Goal: Task Accomplishment & Management: Manage account settings

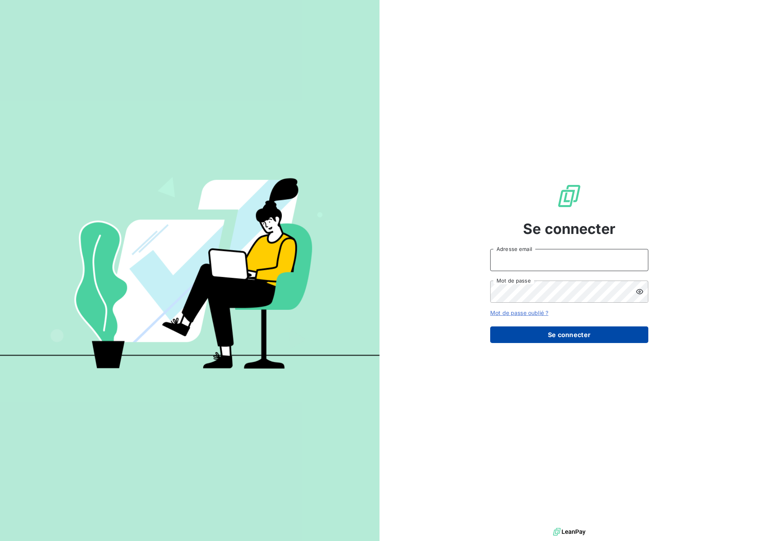
type input "[EMAIL_ADDRESS][DOMAIN_NAME]"
click at [534, 337] on button "Se connecter" at bounding box center [569, 334] width 158 height 17
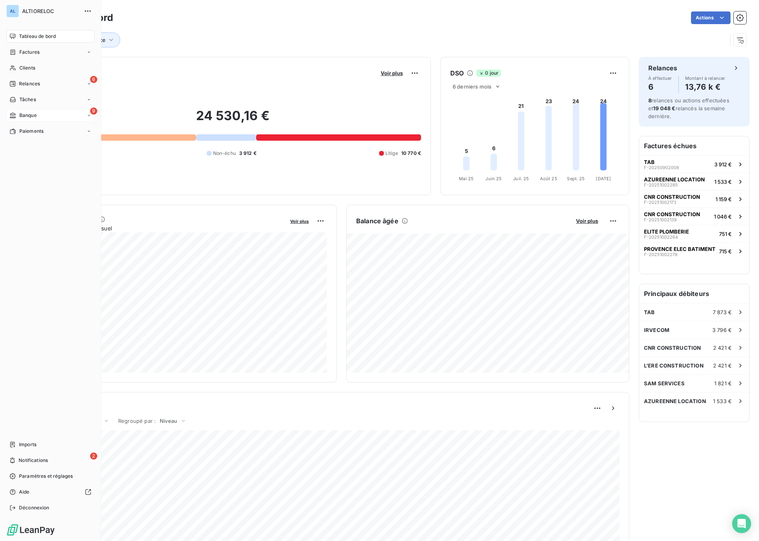
click at [24, 120] on div "9 Banque" at bounding box center [50, 115] width 88 height 13
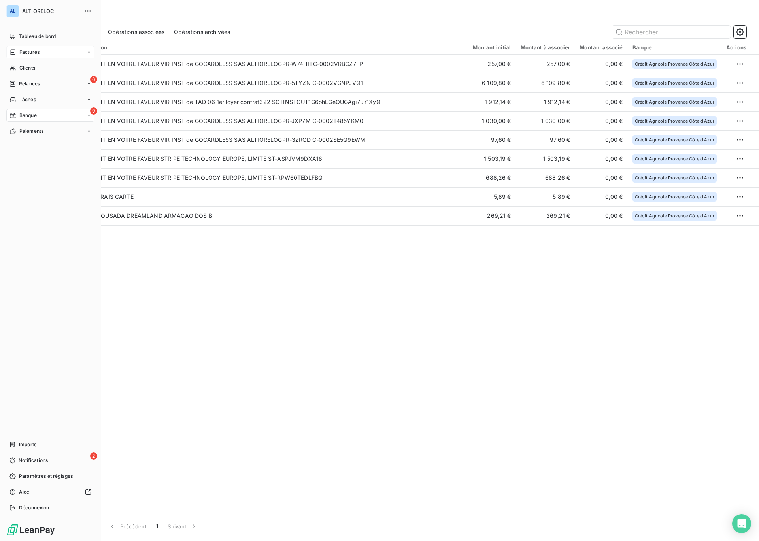
click at [35, 52] on span "Factures" at bounding box center [29, 52] width 20 height 7
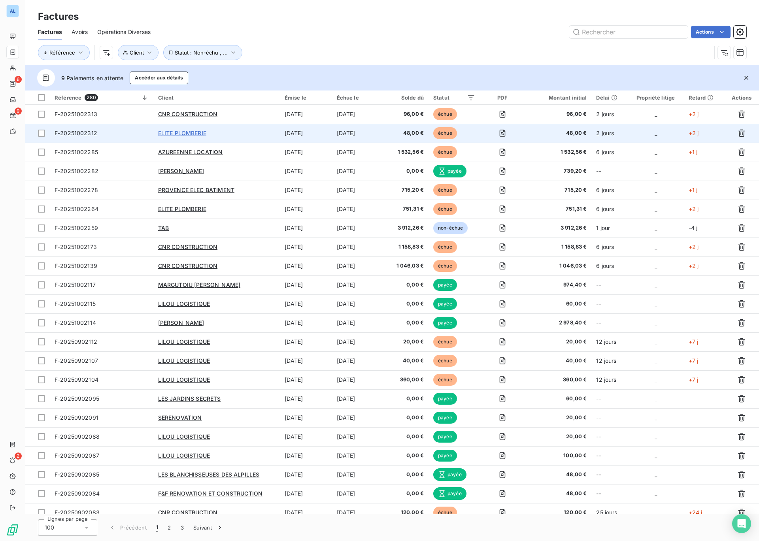
click at [184, 135] on span "ELITE PLOMBERIE" at bounding box center [182, 133] width 48 height 7
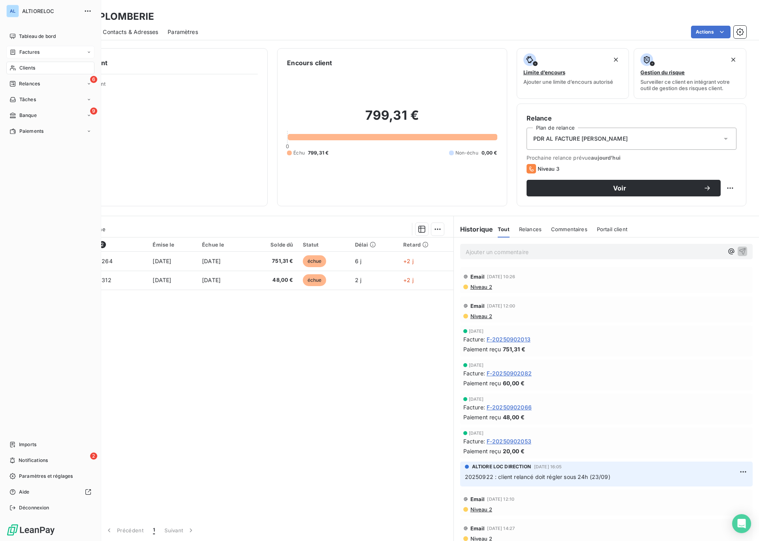
click at [29, 55] on span "Factures" at bounding box center [29, 52] width 20 height 7
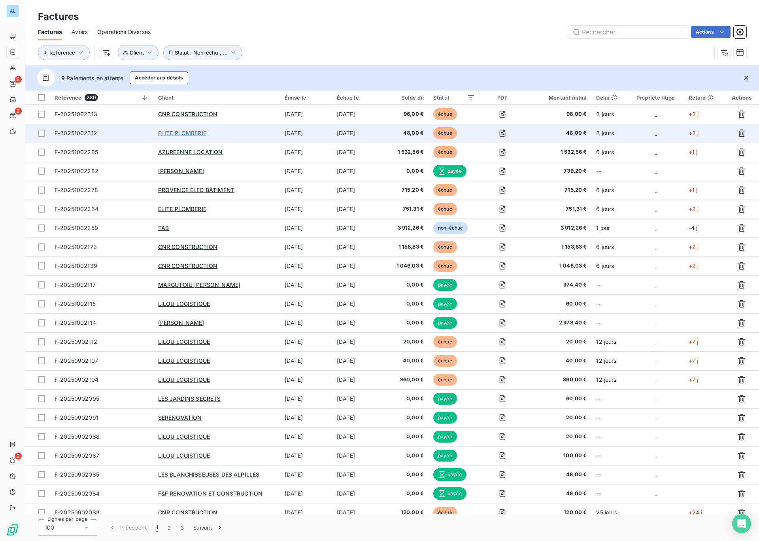
click at [180, 134] on span "ELITE PLOMBERIE" at bounding box center [182, 133] width 48 height 7
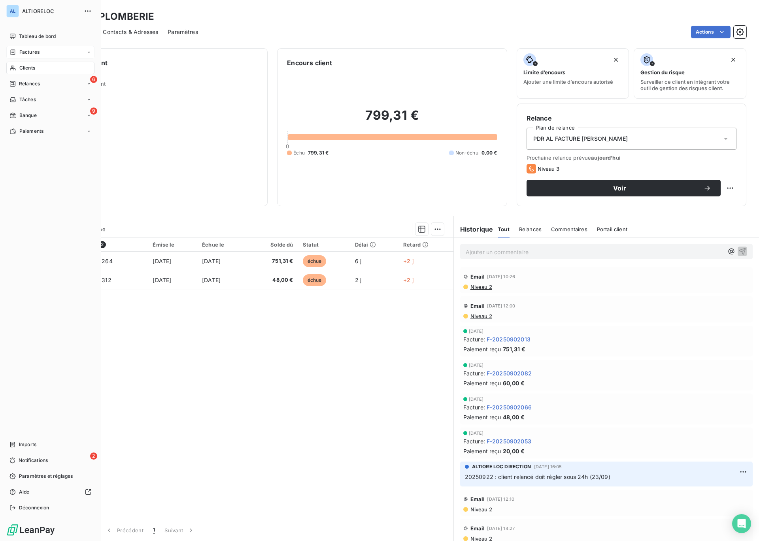
click at [32, 53] on span "Factures" at bounding box center [29, 52] width 20 height 7
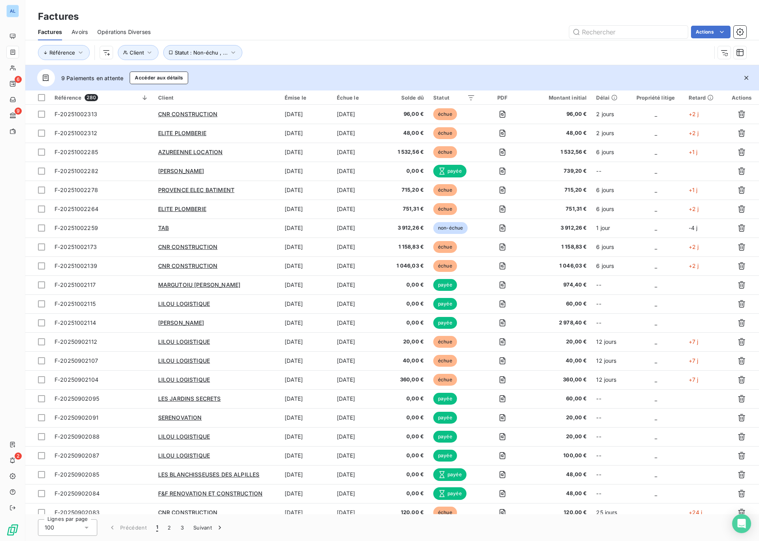
click at [14, 54] on icon at bounding box center [12, 52] width 7 height 6
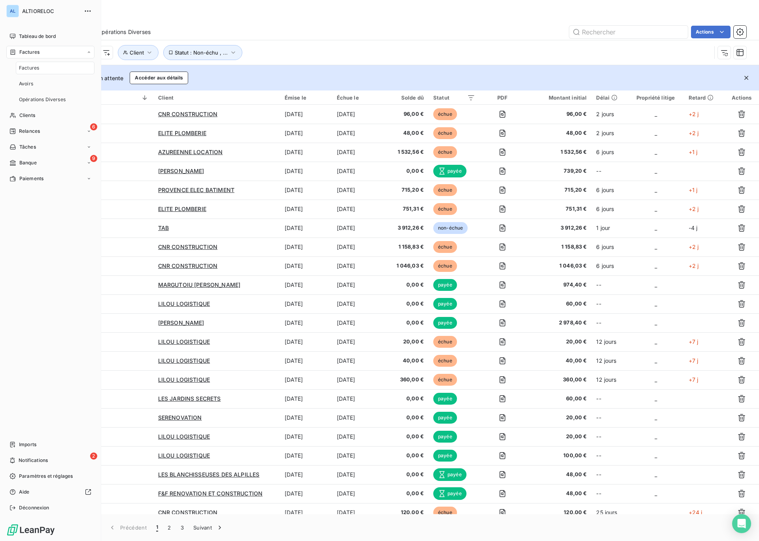
click at [24, 54] on span "Factures" at bounding box center [29, 52] width 20 height 7
click at [24, 66] on span "Clients" at bounding box center [27, 67] width 16 height 7
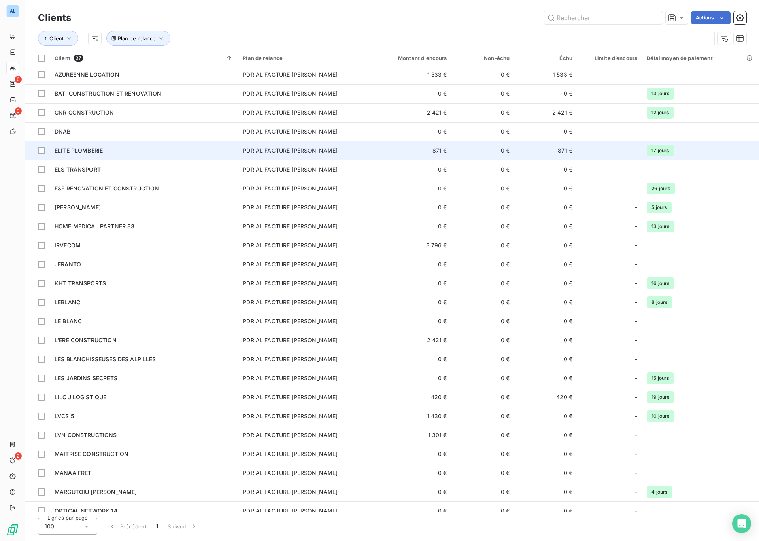
click at [103, 150] on span "ELITE PLOMBERIE" at bounding box center [79, 150] width 48 height 7
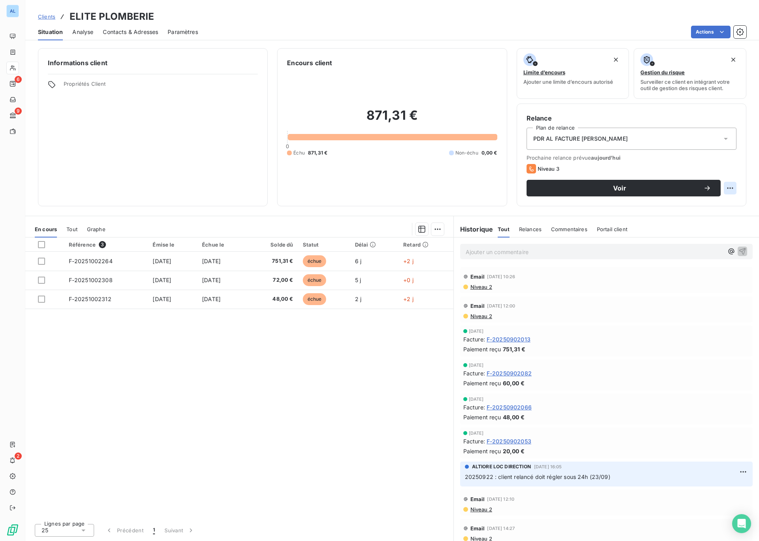
click at [730, 190] on html "AL 6 9 2 Clients ELITE PLOMBERIE Situation Analyse Contacts & Adresses Paramètr…" at bounding box center [379, 270] width 759 height 541
click at [703, 208] on div "Replanifier cette action" at bounding box center [697, 205] width 71 height 13
select select "9"
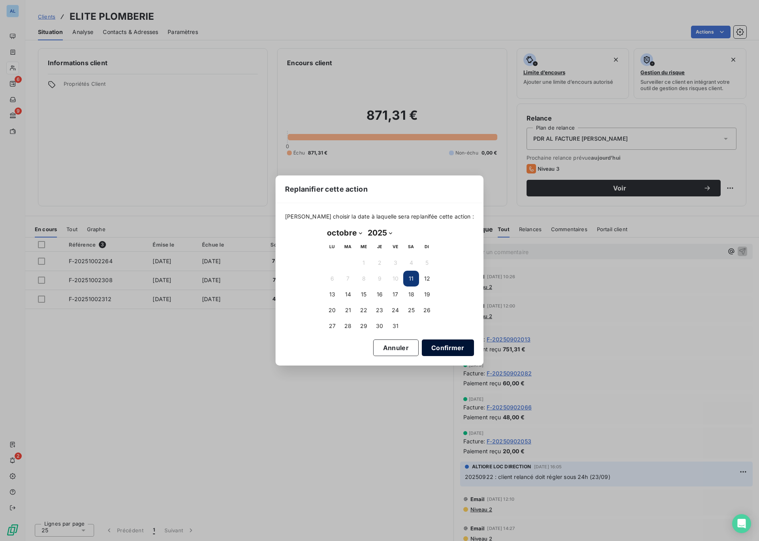
click at [431, 349] on button "Confirmer" at bounding box center [448, 347] width 52 height 17
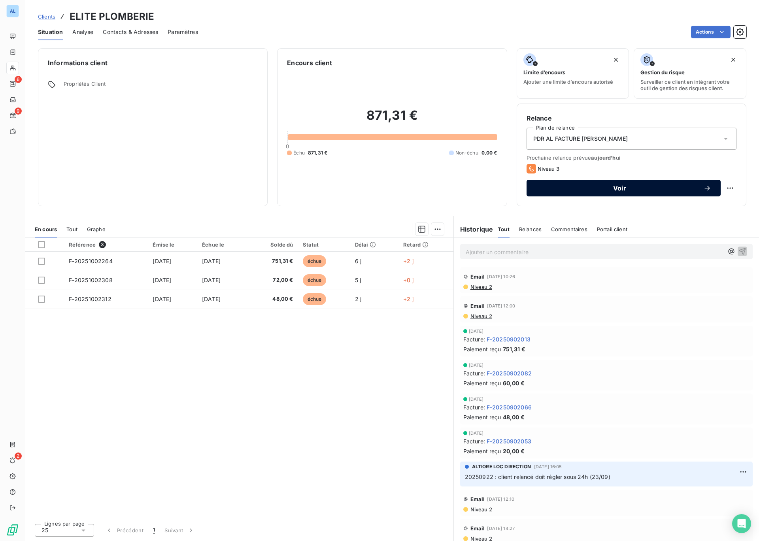
click at [608, 188] on span "Voir" at bounding box center [619, 188] width 167 height 6
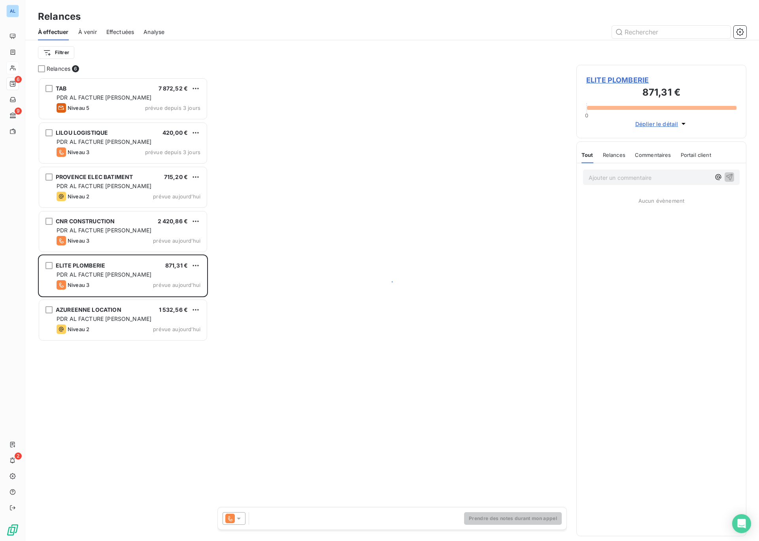
scroll to position [463, 170]
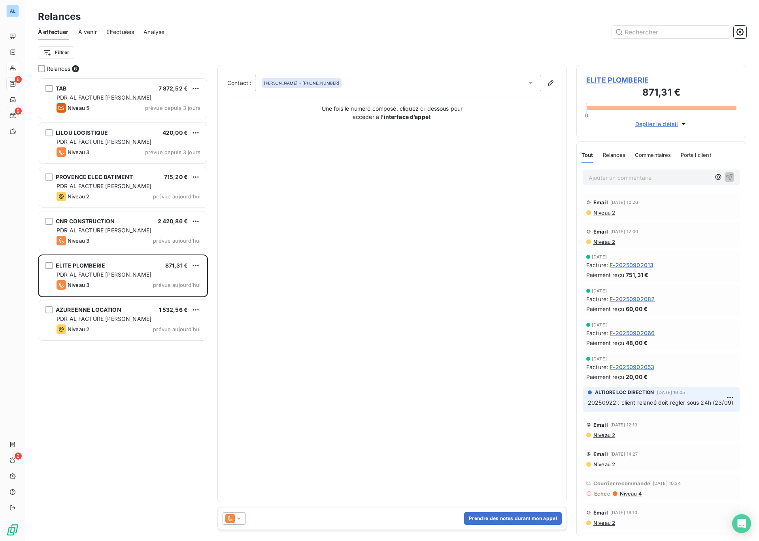
click at [240, 520] on icon at bounding box center [239, 518] width 8 height 8
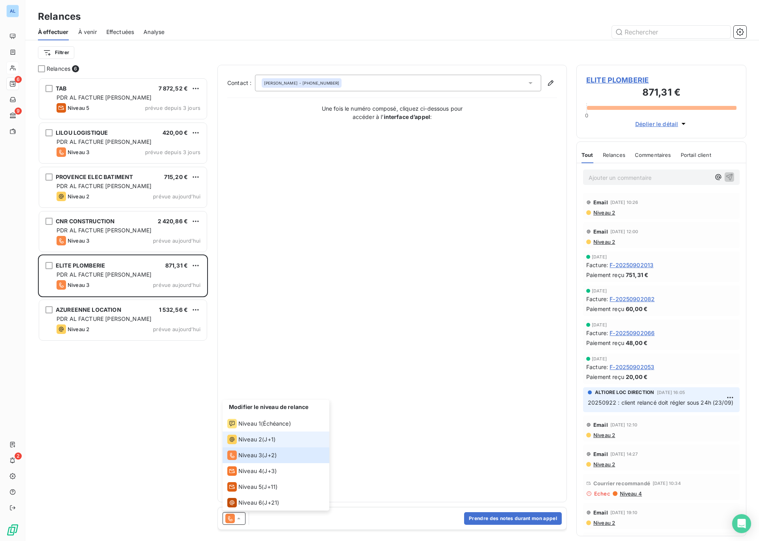
click at [254, 440] on span "Niveau 2" at bounding box center [250, 439] width 24 height 8
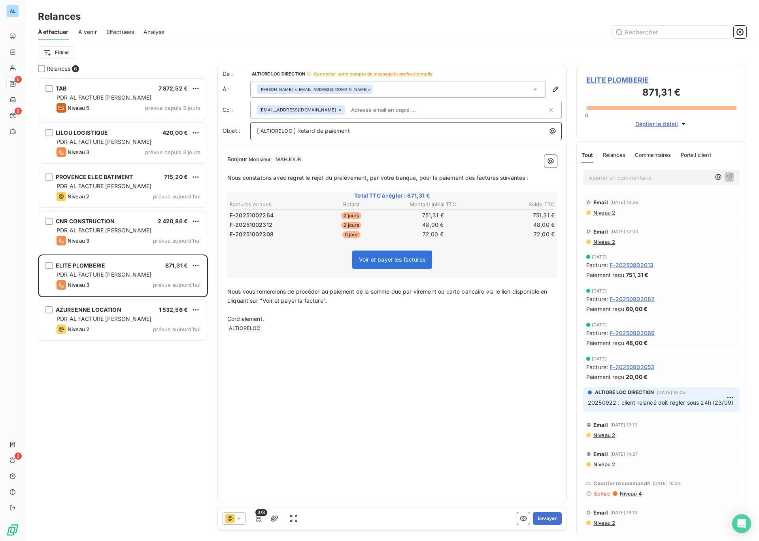
click at [371, 133] on p "[ ALTIORELOC ﻿ ] Retard de paiement" at bounding box center [408, 130] width 302 height 9
click at [357, 111] on input "text" at bounding box center [393, 110] width 91 height 12
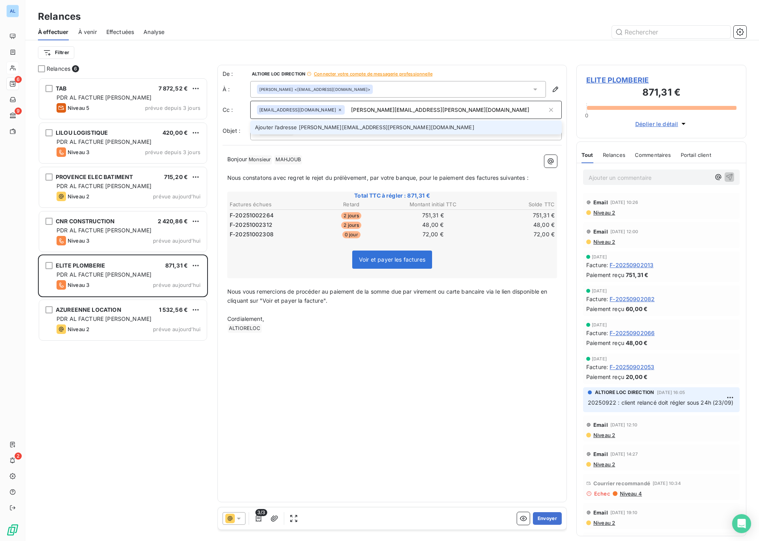
type input "[PERSON_NAME][EMAIL_ADDRESS][PERSON_NAME][DOMAIN_NAME]"
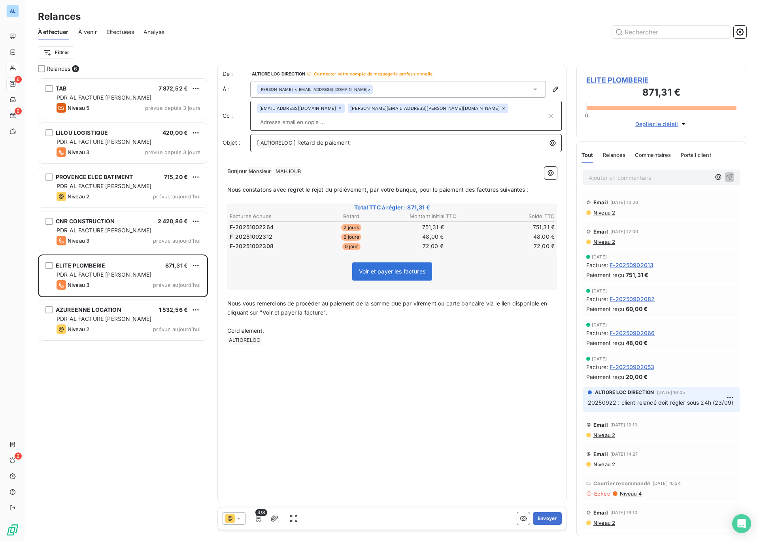
click at [376, 138] on p "[ ALTIORELOC ﻿ ] Retard de paiement" at bounding box center [408, 142] width 302 height 9
drag, startPoint x: 467, startPoint y: 177, endPoint x: 533, endPoint y: 178, distance: 66.0
click at [533, 185] on p "Nous constatons avec regret le rejet du prélèvement, par votre banque, pour le …" at bounding box center [392, 189] width 330 height 9
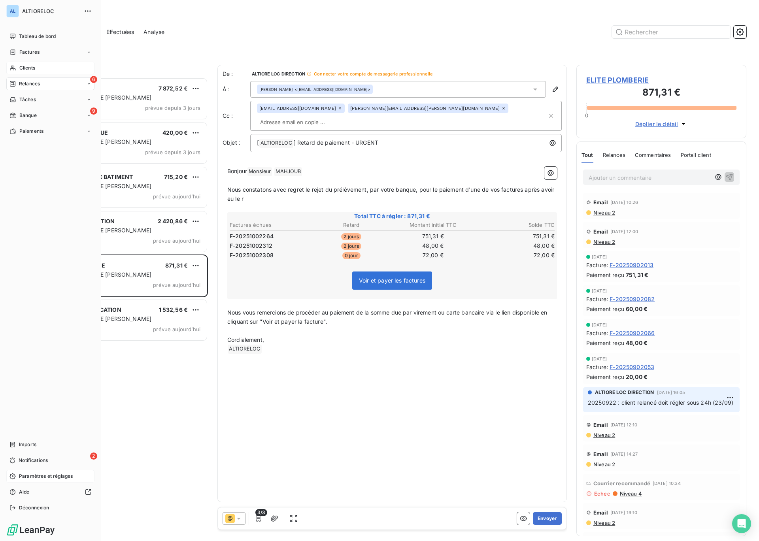
click at [16, 475] on div "Paramètres et réglages" at bounding box center [50, 476] width 88 height 13
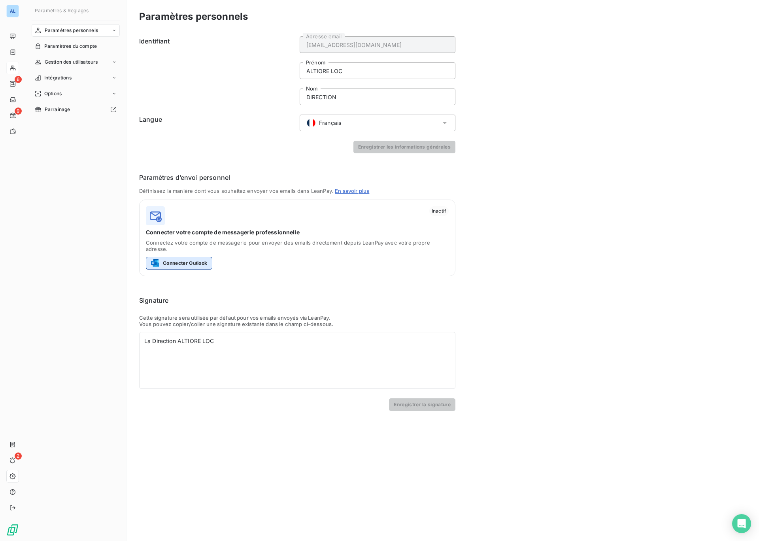
click at [198, 257] on button "Connecter Outlook" at bounding box center [179, 263] width 66 height 13
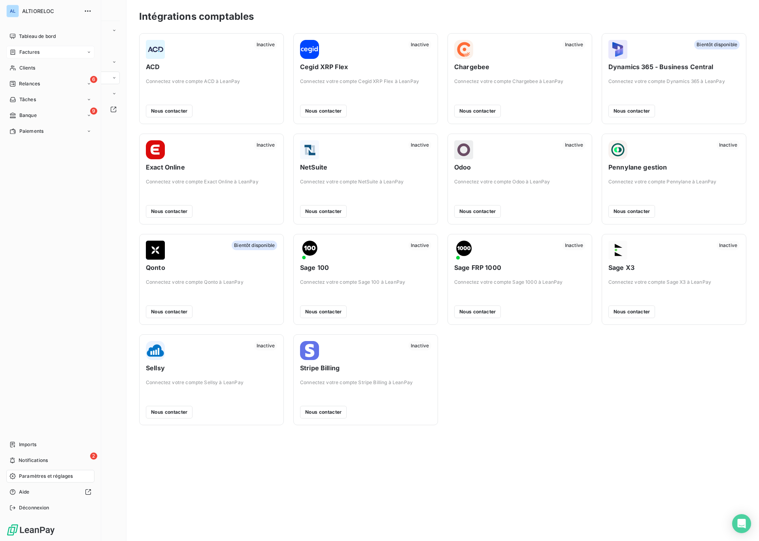
click at [34, 53] on span "Factures" at bounding box center [29, 52] width 20 height 7
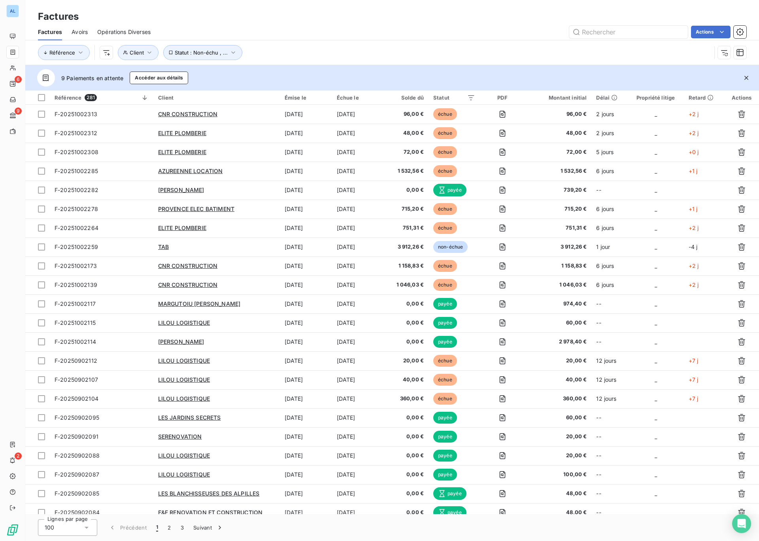
click at [181, 150] on span "ELITE PLOMBERIE" at bounding box center [182, 152] width 48 height 7
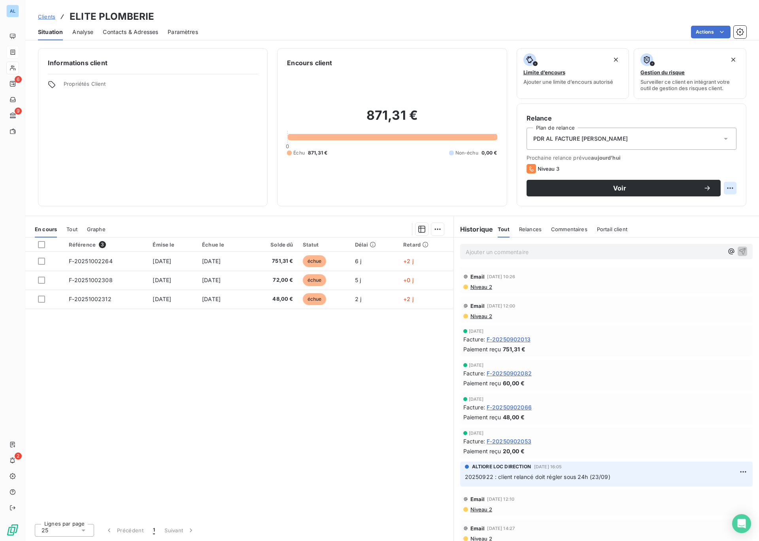
click at [731, 188] on html "AL 6 9 2 Clients ELITE PLOMBERIE Situation Analyse Contacts & Adresses Paramètr…" at bounding box center [379, 270] width 759 height 541
click at [705, 206] on div "Replanifier cette action" at bounding box center [697, 205] width 71 height 13
select select "9"
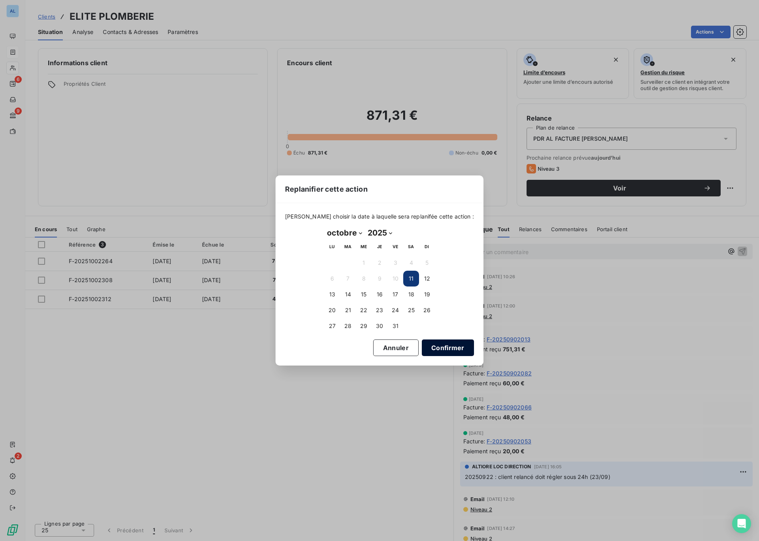
click at [443, 349] on button "Confirmer" at bounding box center [448, 347] width 52 height 17
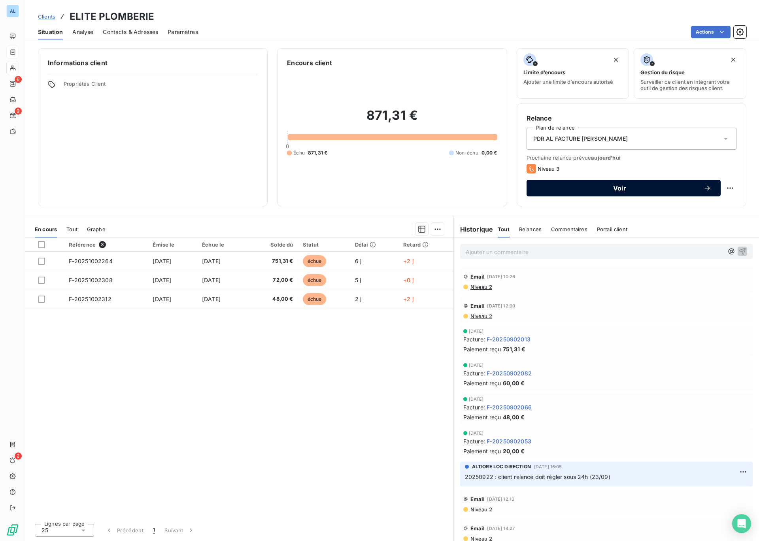
click at [618, 186] on span "Voir" at bounding box center [619, 188] width 167 height 6
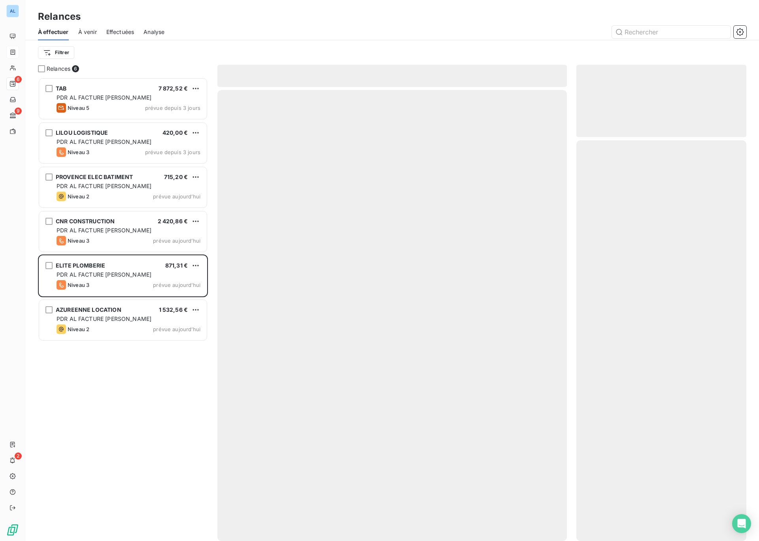
scroll to position [463, 170]
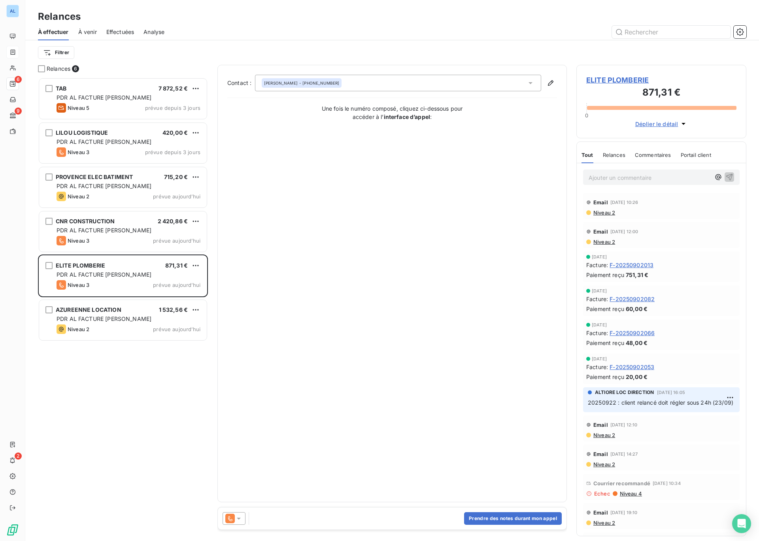
click at [240, 522] on div at bounding box center [233, 518] width 23 height 13
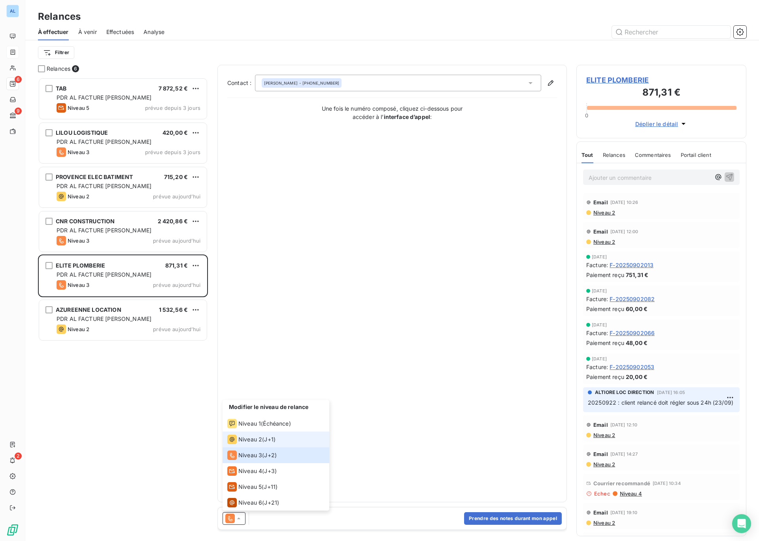
click at [262, 444] on div "Niveau 2 ( J+1 )" at bounding box center [251, 439] width 48 height 9
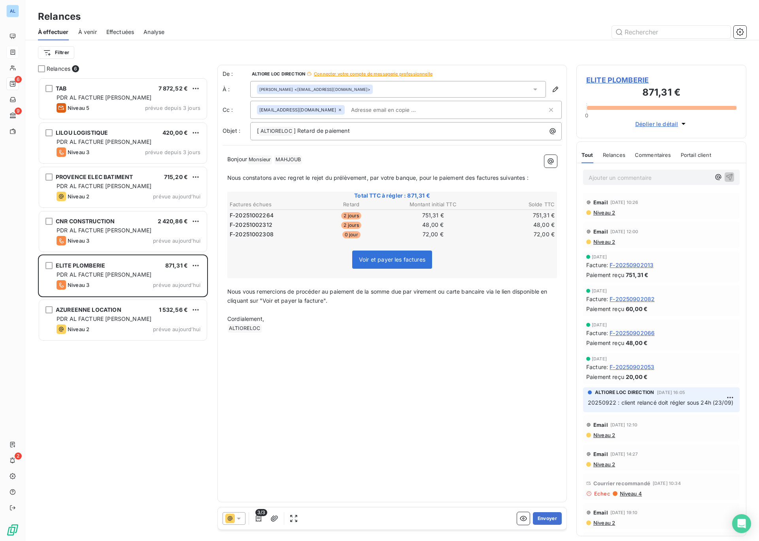
click at [368, 113] on input "text" at bounding box center [393, 110] width 91 height 12
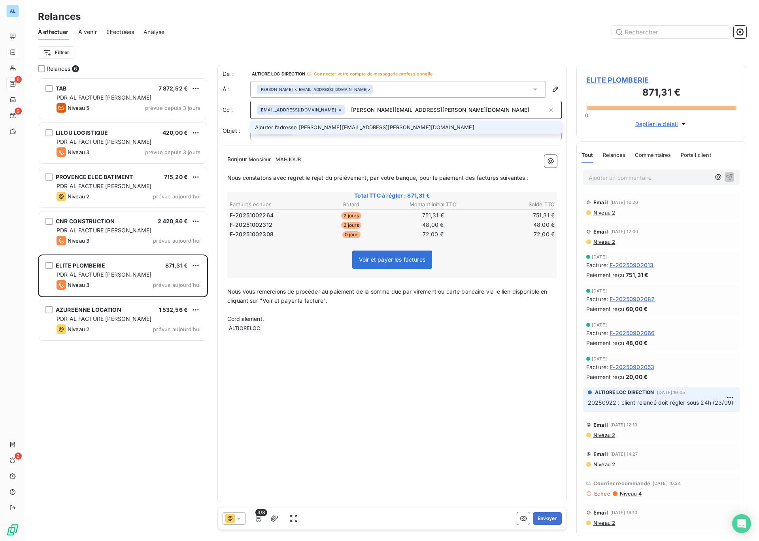
type input "[PERSON_NAME][EMAIL_ADDRESS][PERSON_NAME][DOMAIN_NAME]"
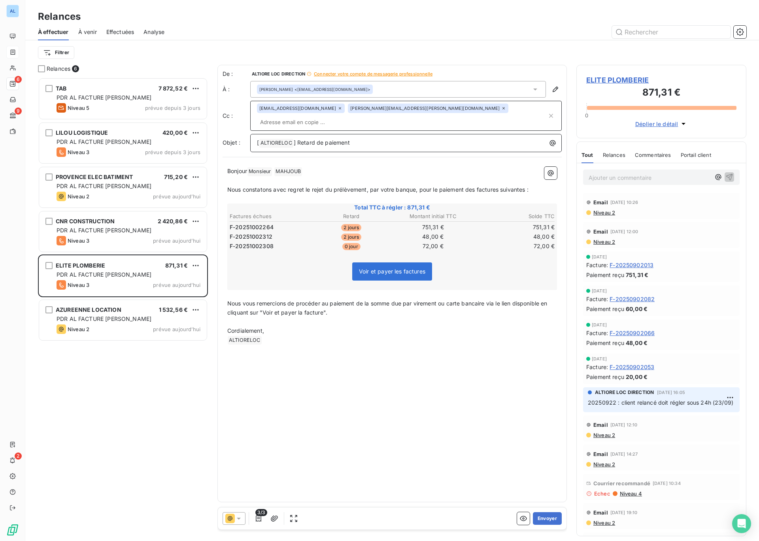
click at [371, 138] on p "[ ALTIORELOC ﻿ ] Retard de paiement" at bounding box center [408, 142] width 302 height 9
click at [466, 186] on span "Nous constatons avec regret le rejet du prélèvement, par votre banque, pour le …" at bounding box center [377, 189] width 301 height 7
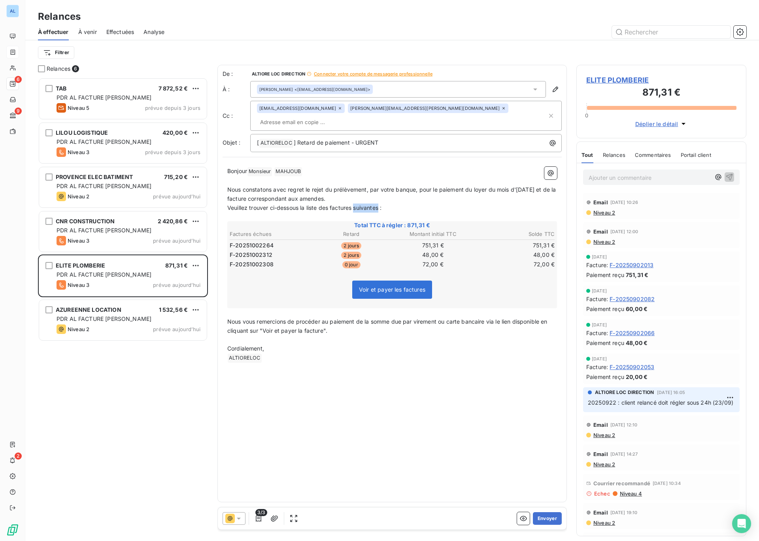
drag, startPoint x: 356, startPoint y: 196, endPoint x: 381, endPoint y: 198, distance: 24.6
click at [381, 204] on span "Veuillez trouver ci-dessous la liste des factures suivantes :" at bounding box center [304, 207] width 154 height 7
click at [548, 518] on button "Envoyer" at bounding box center [547, 518] width 29 height 13
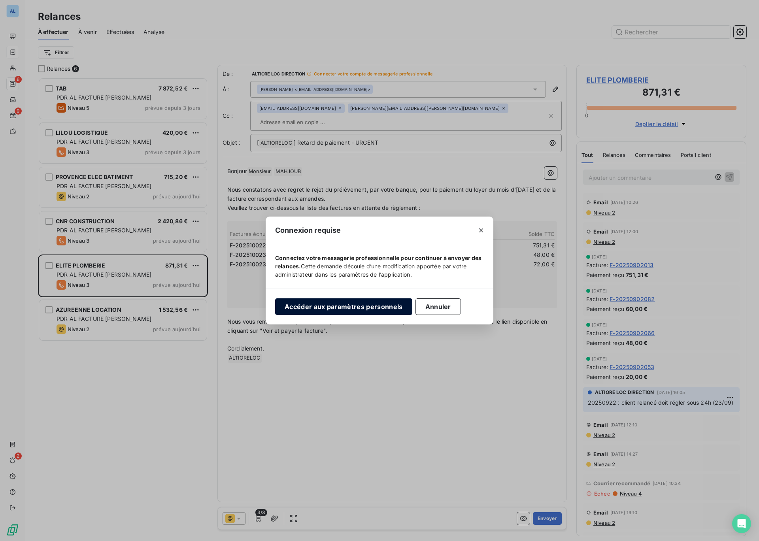
click at [335, 308] on button "Accéder aux paramètres personnels" at bounding box center [343, 306] width 137 height 17
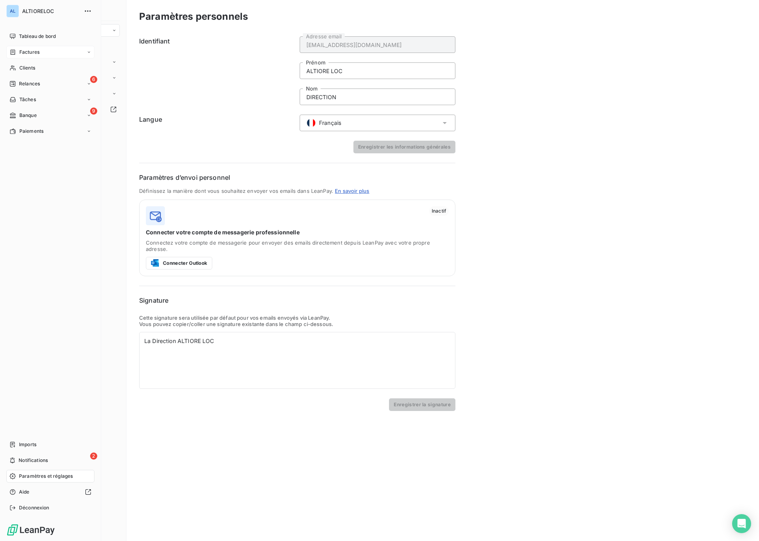
click at [40, 473] on span "Paramètres et réglages" at bounding box center [46, 476] width 54 height 7
click at [57, 479] on span "Paramètres et réglages" at bounding box center [46, 476] width 54 height 7
click at [24, 475] on span "Paramètres et réglages" at bounding box center [46, 476] width 54 height 7
click at [17, 484] on nav "Imports 2 Notifications Paramètres et réglages Aide Déconnexion" at bounding box center [50, 476] width 88 height 76
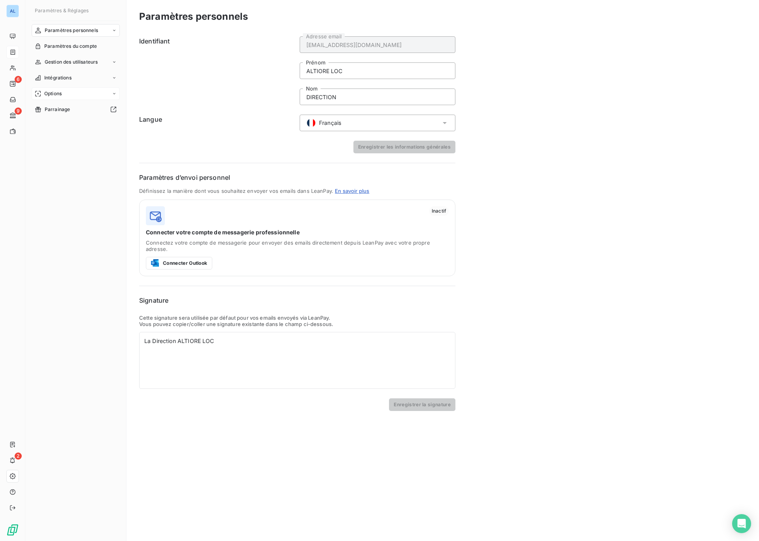
click at [61, 91] on span "Options" at bounding box center [52, 93] width 17 height 7
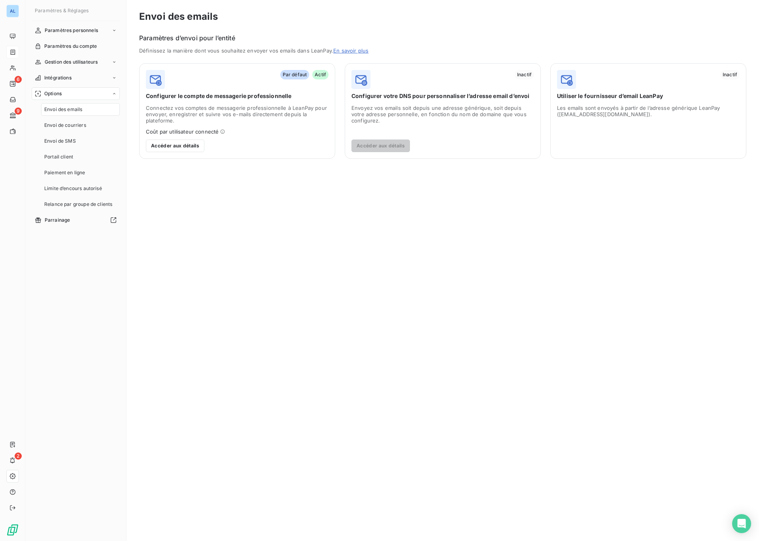
click at [612, 112] on span "Les emails sont envoyés à partir de l’adresse générique LeanPay (rappels@leanpa…" at bounding box center [648, 111] width 183 height 13
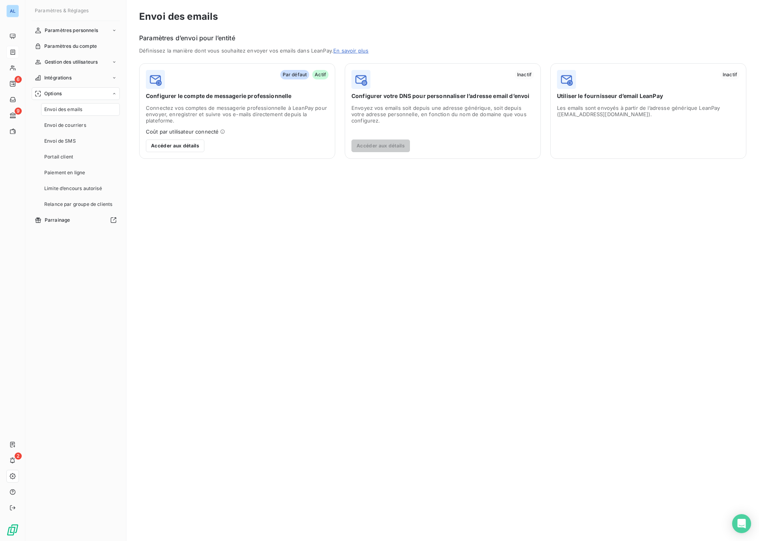
click at [612, 112] on span "Les emails sont envoyés à partir de l’adresse générique LeanPay (rappels@leanpa…" at bounding box center [648, 111] width 183 height 13
click at [623, 105] on span "Les emails sont envoyés à partir de l’adresse générique LeanPay (rappels@leanpa…" at bounding box center [648, 111] width 183 height 13
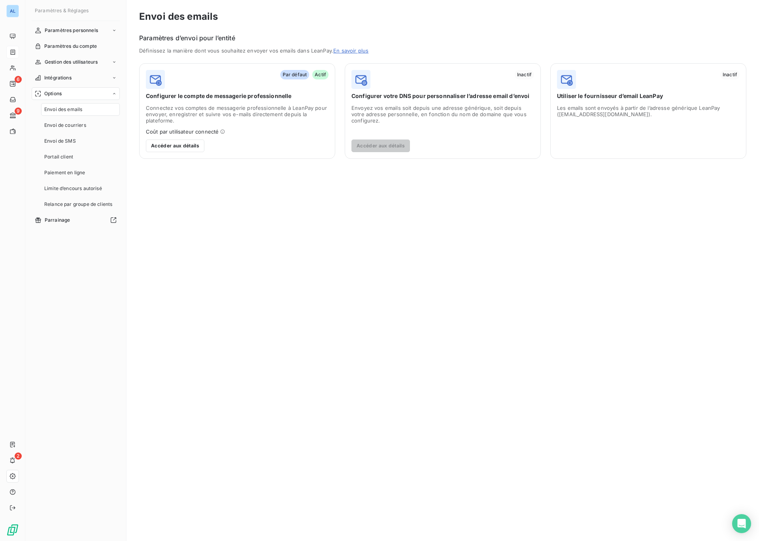
click at [623, 105] on span "Les emails sont envoyés à partir de l’adresse générique LeanPay (rappels@leanpa…" at bounding box center [648, 111] width 183 height 13
click at [740, 519] on icon "Open Intercom Messenger" at bounding box center [740, 523] width 9 height 10
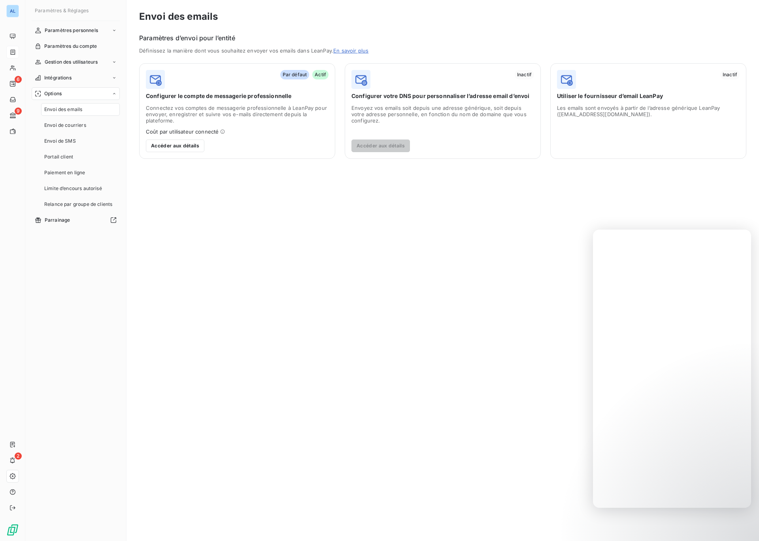
click at [565, 414] on div "Envoi des emails Paramètres d’envoi pour l’entité Définissez la manière dont vo…" at bounding box center [442, 270] width 632 height 541
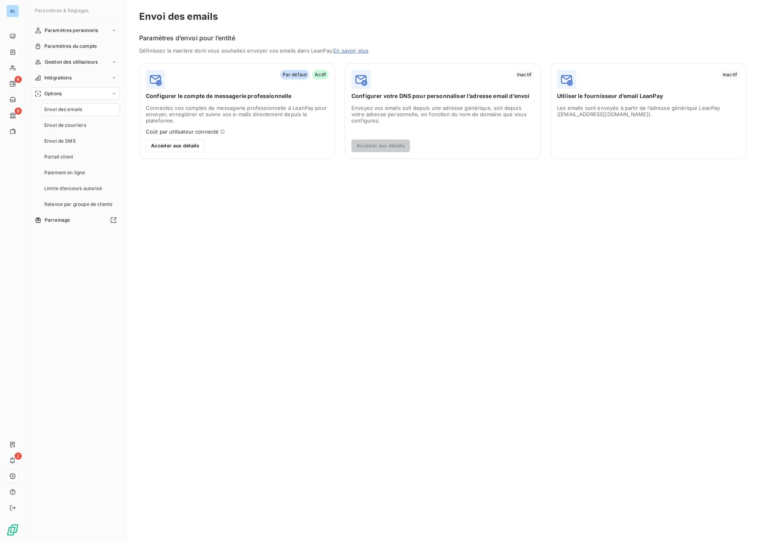
click at [410, 289] on div "Envoi des emails Paramètres d’envoi pour l’entité Définissez la manière dont vo…" at bounding box center [442, 270] width 632 height 541
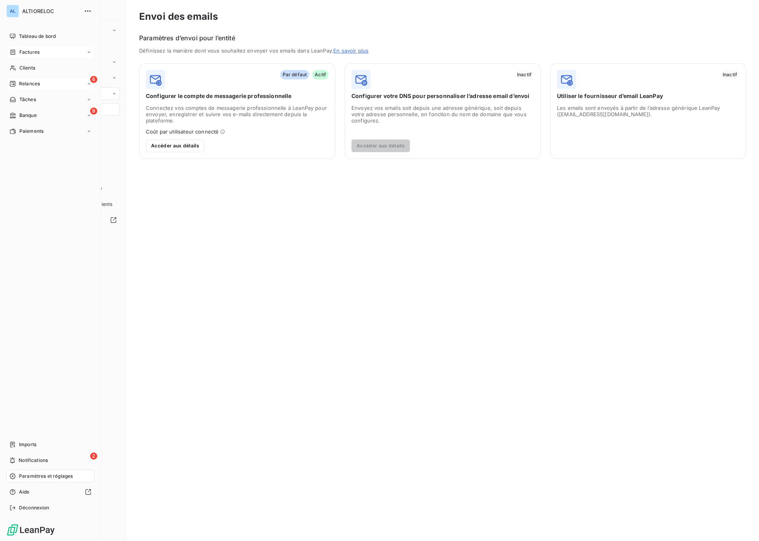
click at [23, 83] on span "Relances" at bounding box center [29, 83] width 21 height 7
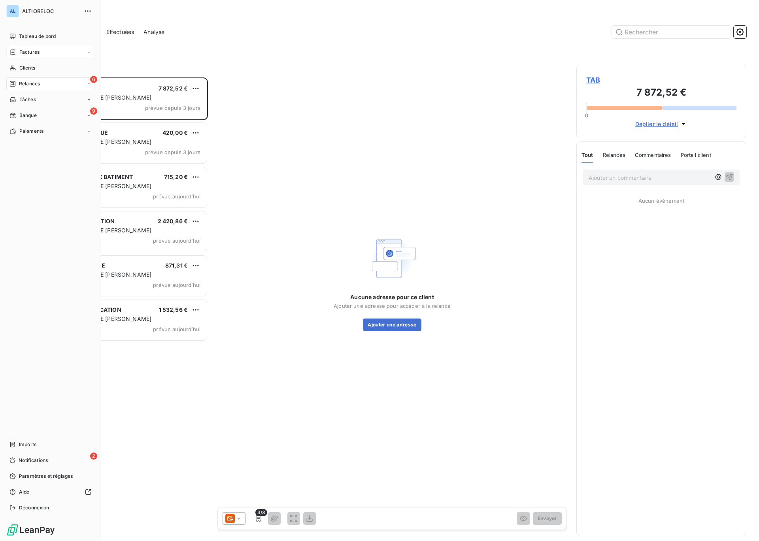
scroll to position [463, 170]
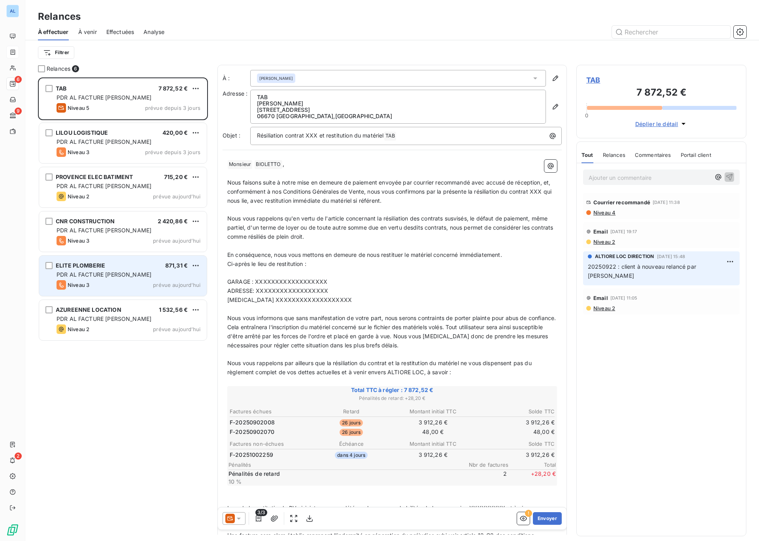
click at [79, 280] on div "Niveau 3" at bounding box center [73, 284] width 33 height 9
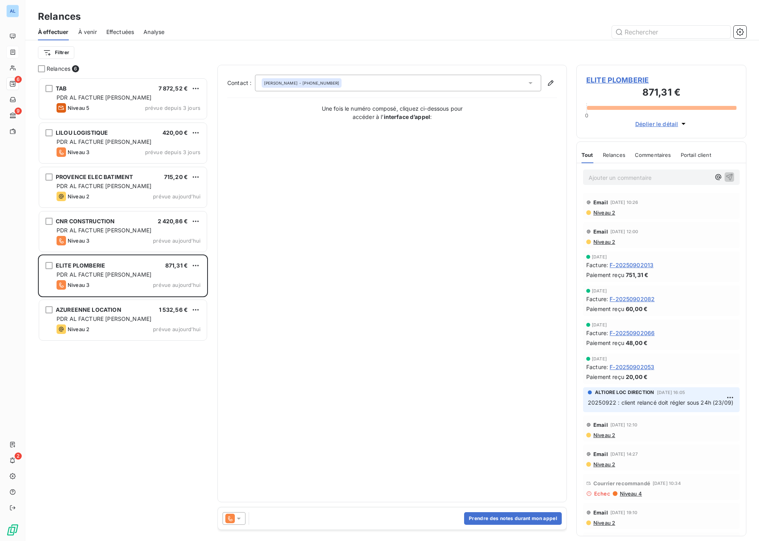
click at [239, 520] on icon at bounding box center [239, 518] width 8 height 8
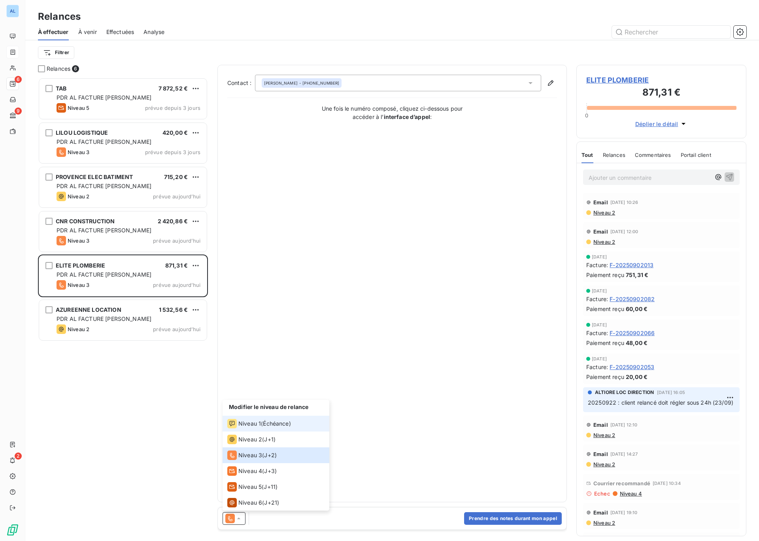
click at [246, 427] on span "Niveau 1" at bounding box center [249, 424] width 23 height 8
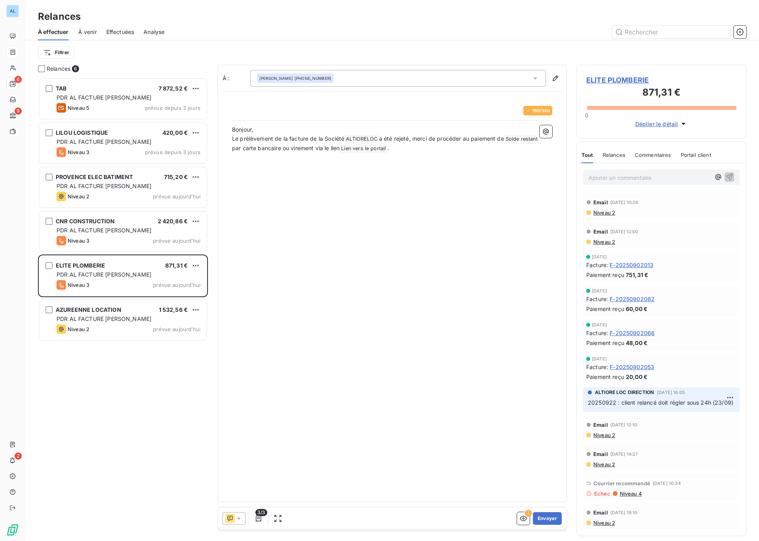
click at [238, 522] on icon at bounding box center [239, 518] width 8 height 8
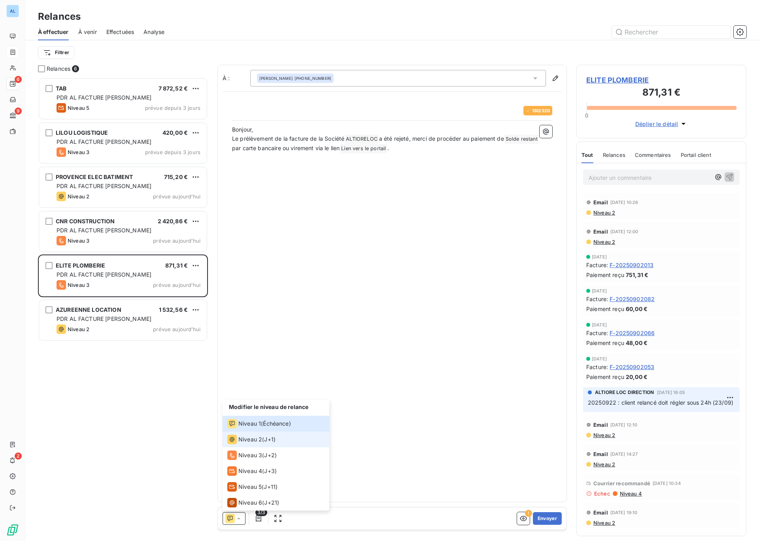
click at [244, 438] on span "Niveau 2" at bounding box center [250, 439] width 24 height 8
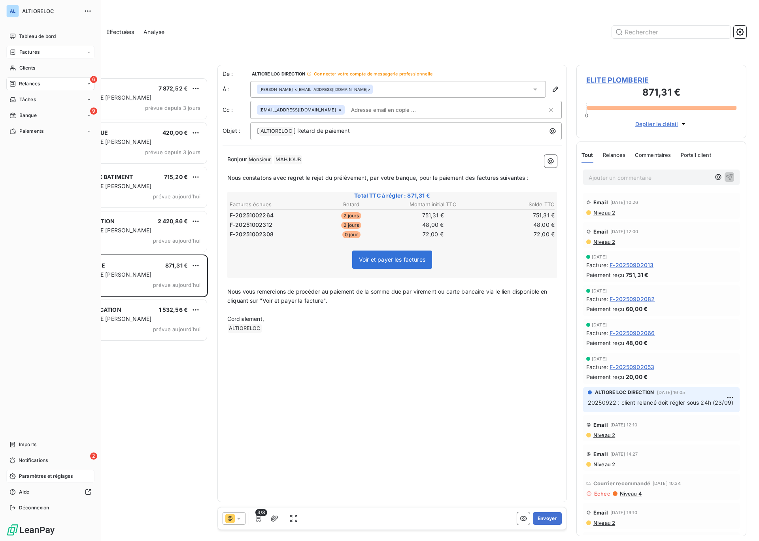
click at [30, 473] on span "Paramètres et réglages" at bounding box center [46, 476] width 54 height 7
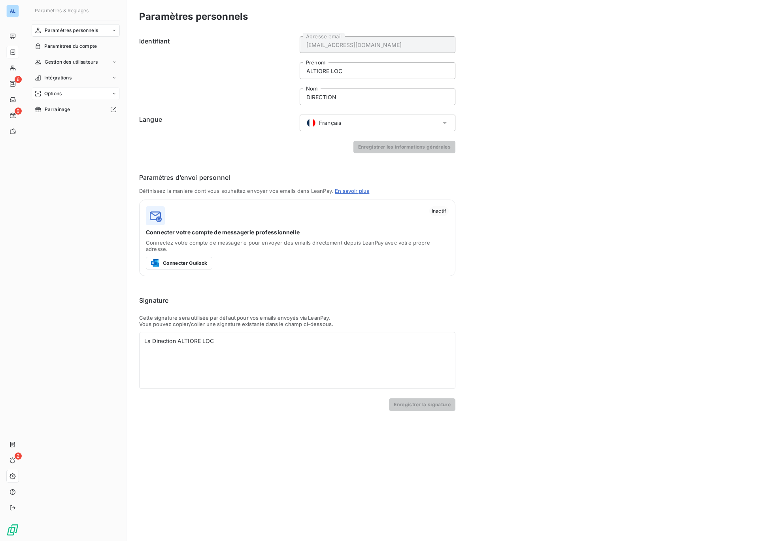
click at [52, 95] on span "Options" at bounding box center [52, 93] width 17 height 7
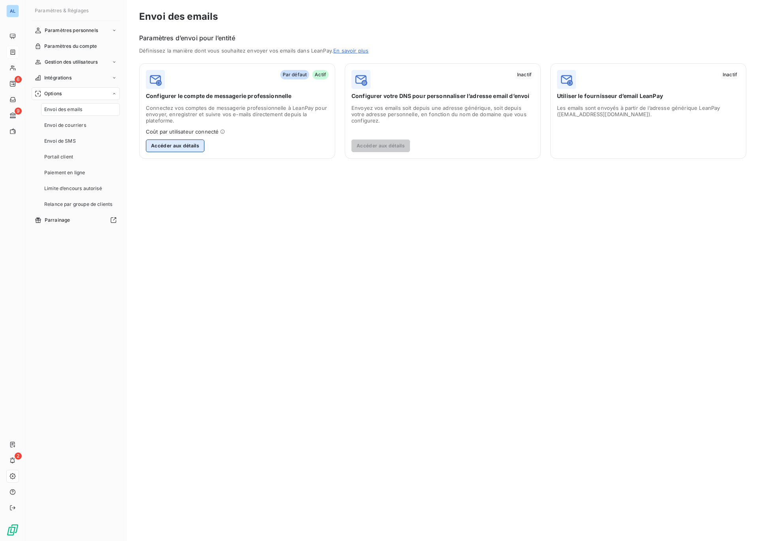
click at [164, 143] on button "Accéder aux détails" at bounding box center [175, 145] width 58 height 13
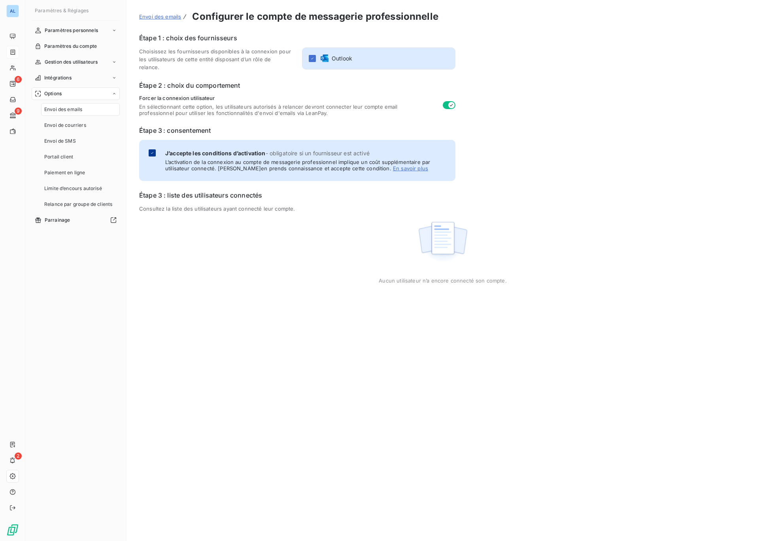
click at [155, 149] on div at bounding box center [152, 152] width 7 height 7
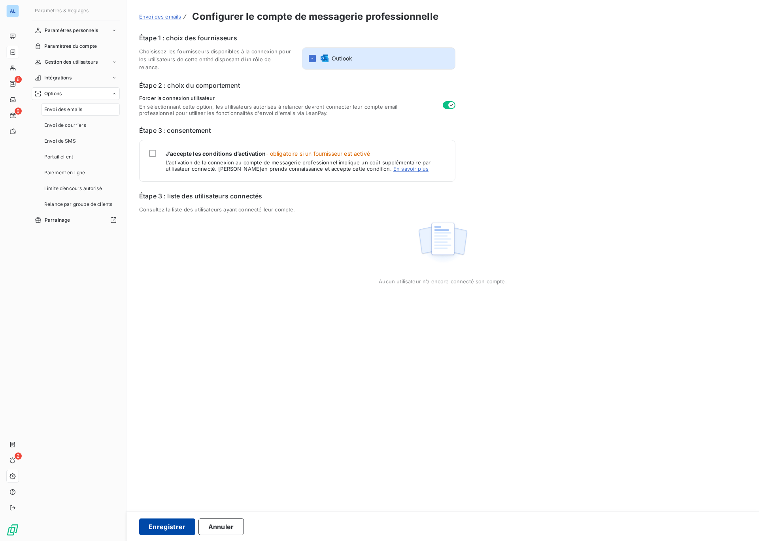
click at [173, 527] on button "Enregistrer" at bounding box center [167, 526] width 56 height 17
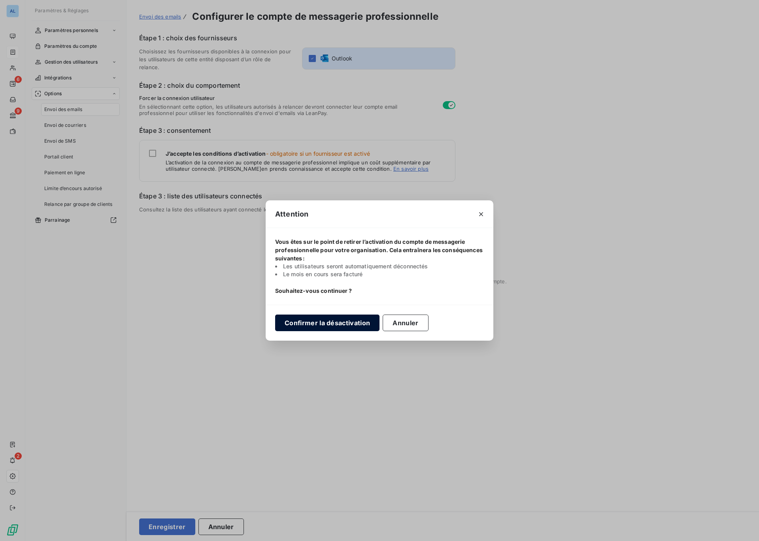
click at [330, 328] on button "Confirmer la désactivation" at bounding box center [327, 323] width 104 height 17
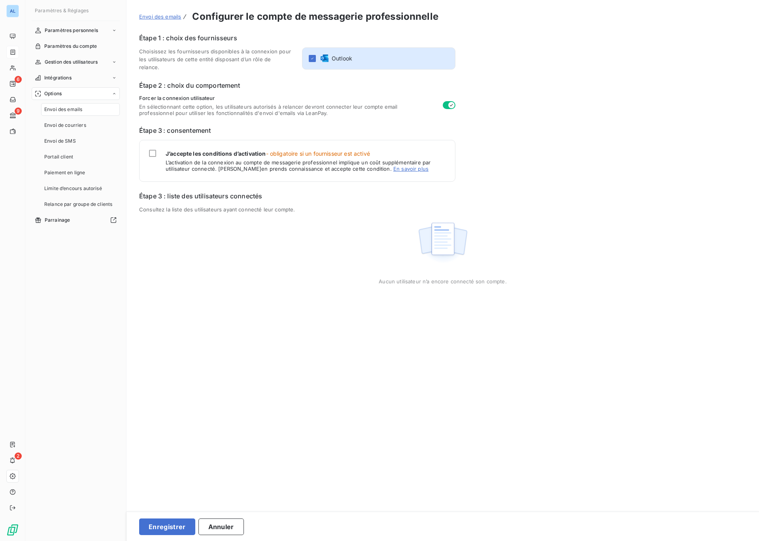
click at [334, 58] on span "Outlook" at bounding box center [342, 59] width 21 height 8
click at [448, 104] on icon "button" at bounding box center [451, 105] width 6 height 6
click at [181, 531] on button "Enregistrer" at bounding box center [167, 526] width 56 height 17
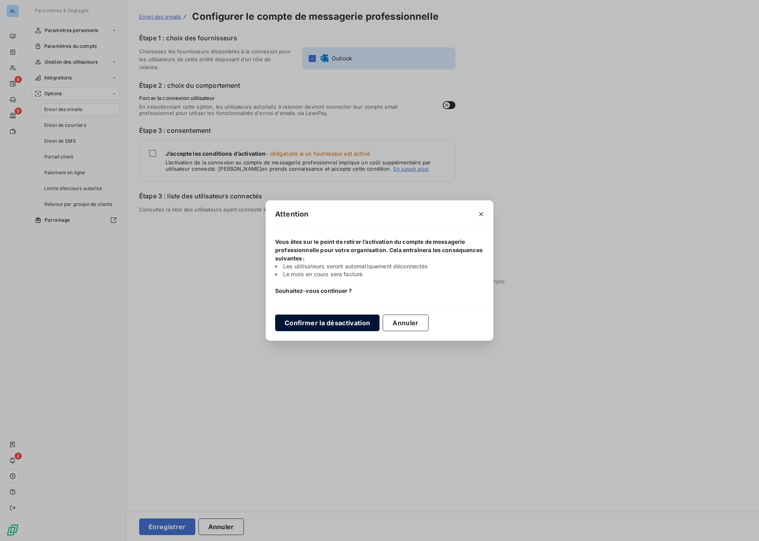
click at [300, 323] on button "Confirmer la désactivation" at bounding box center [327, 323] width 104 height 17
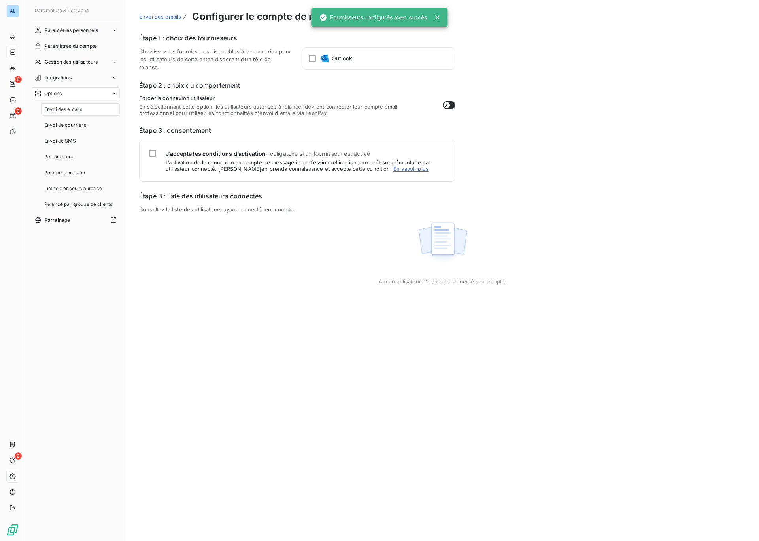
click at [439, 19] on icon at bounding box center [437, 17] width 8 height 8
click at [143, 17] on span "Envoi des emails" at bounding box center [160, 16] width 42 height 6
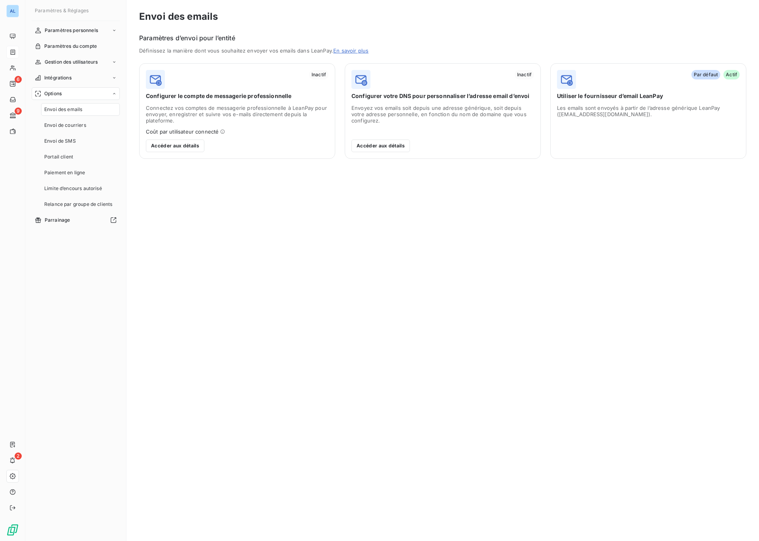
click at [633, 103] on div "Par défaut Actif Utiliser le fournisseur d’email LeanPay Les emails sont envoyé…" at bounding box center [648, 111] width 196 height 96
click at [633, 102] on div "Par défaut Actif Utiliser le fournisseur d’email LeanPay Les emails sont envoyé…" at bounding box center [648, 111] width 196 height 96
click at [633, 96] on span "Utiliser le fournisseur d’email LeanPay" at bounding box center [648, 96] width 183 height 8
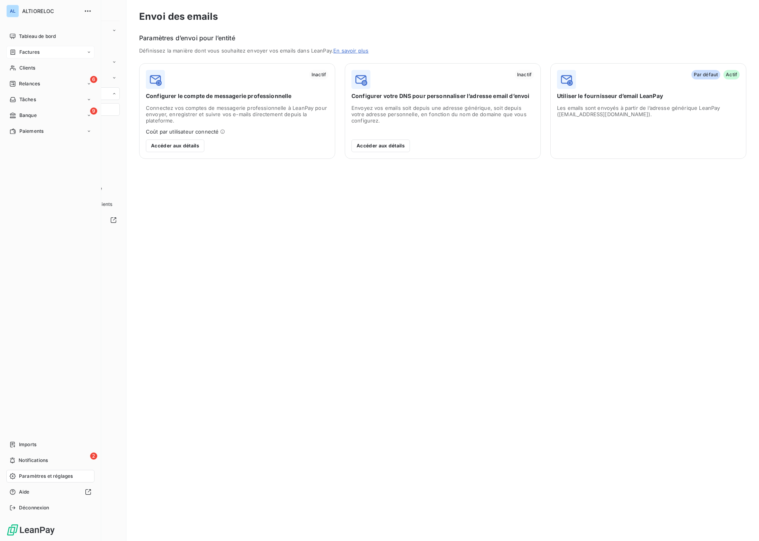
click at [26, 52] on span "Factures" at bounding box center [29, 52] width 20 height 7
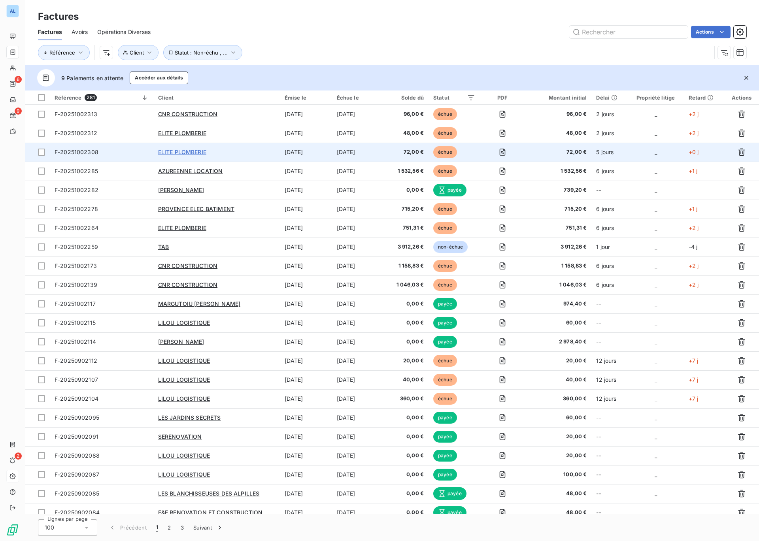
click at [183, 150] on span "ELITE PLOMBERIE" at bounding box center [182, 152] width 48 height 7
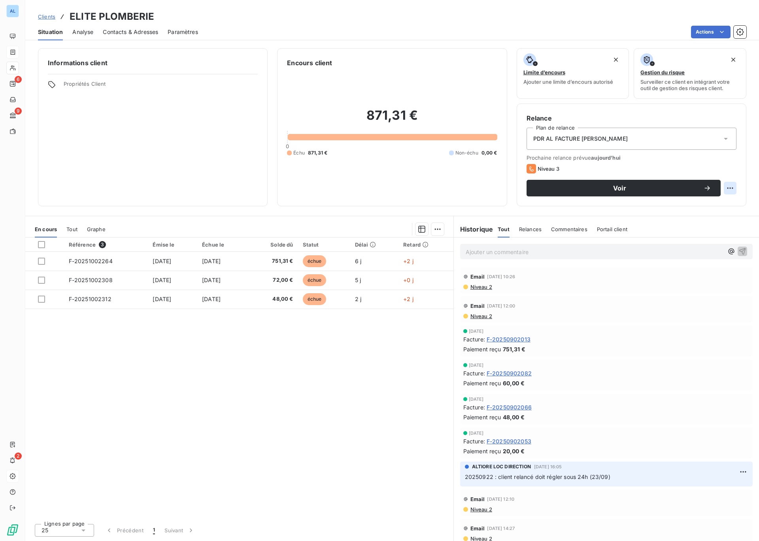
click at [729, 188] on html "AL 6 9 2 Clients ELITE PLOMBERIE Situation Analyse Contacts & Adresses Paramètr…" at bounding box center [379, 270] width 759 height 541
click at [709, 208] on div "Replanifier cette action" at bounding box center [697, 205] width 71 height 13
select select "9"
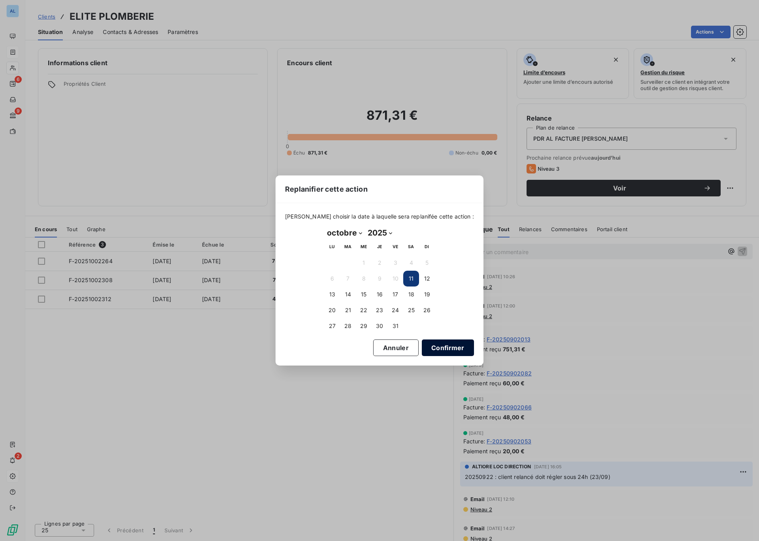
click at [436, 350] on button "Confirmer" at bounding box center [448, 347] width 52 height 17
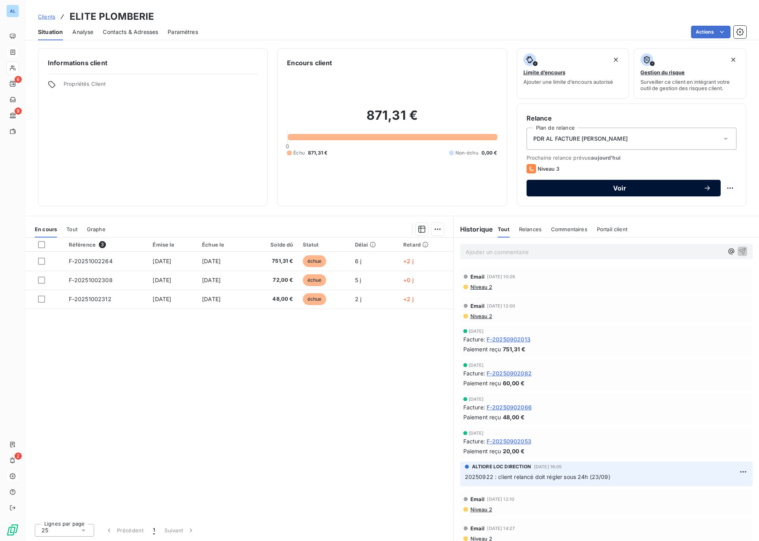
click at [618, 188] on span "Voir" at bounding box center [619, 188] width 167 height 6
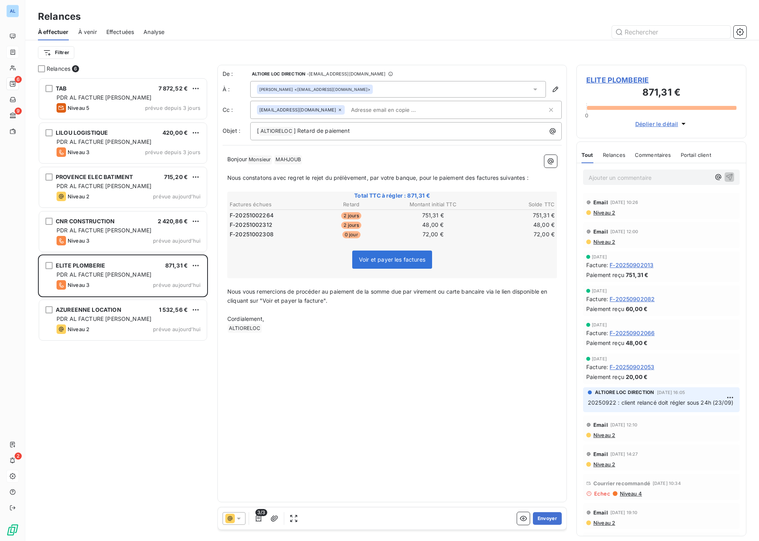
scroll to position [463, 170]
click at [362, 111] on input "text" at bounding box center [393, 110] width 91 height 12
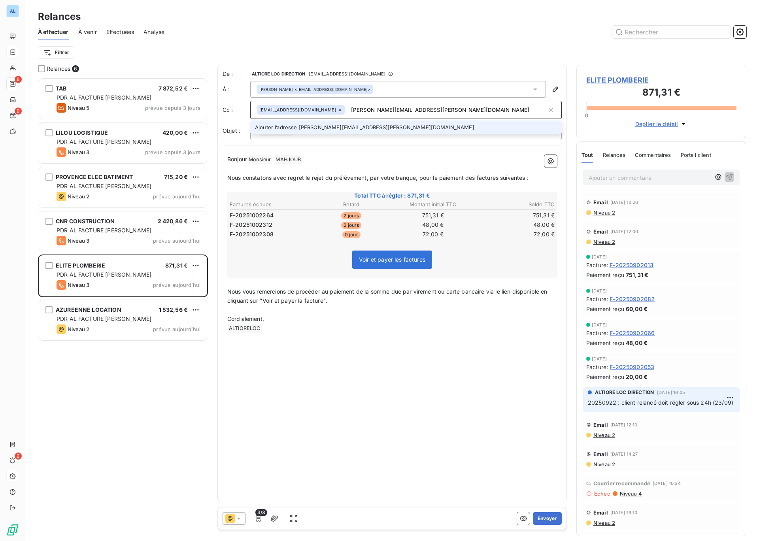
type input "[PERSON_NAME][EMAIL_ADDRESS][PERSON_NAME][DOMAIN_NAME]"
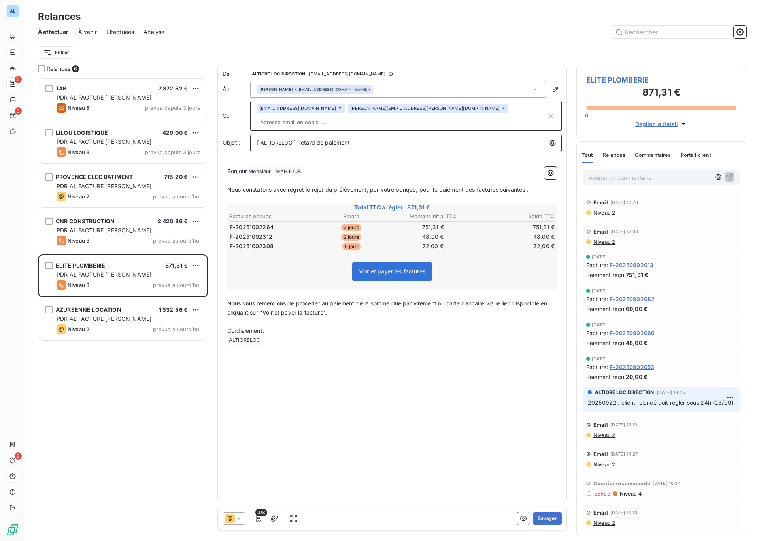
click at [371, 138] on p "[ ALTIORELOC ﻿ ] Retard de paiement" at bounding box center [408, 142] width 302 height 9
click at [332, 167] on p "Bonjour Monsieur ﻿ MAHJOUB ﻿ ﻿" at bounding box center [392, 171] width 330 height 9
click at [267, 176] on p "﻿" at bounding box center [392, 180] width 330 height 9
click at [243, 176] on p "﻿" at bounding box center [392, 180] width 330 height 9
click at [467, 186] on span "Nous constatons avec regret le rejet du prélèvement, par votre banque, pour le …" at bounding box center [377, 189] width 301 height 7
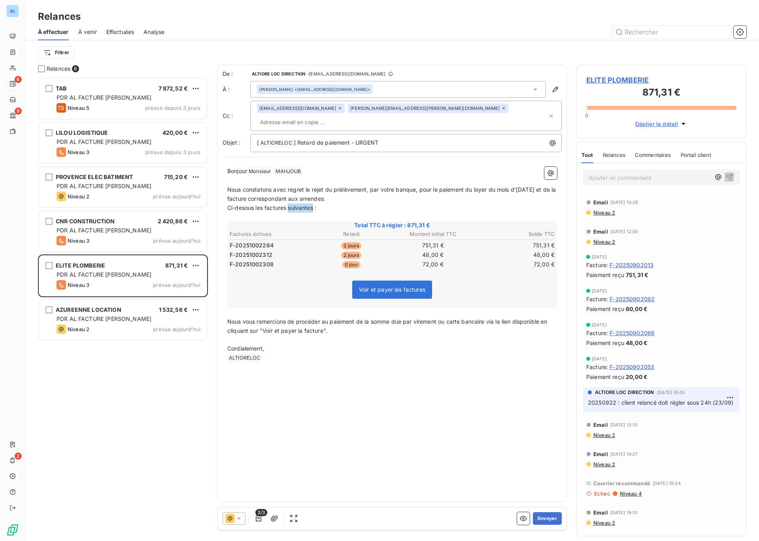
drag, startPoint x: 289, startPoint y: 197, endPoint x: 313, endPoint y: 200, distance: 23.9
click at [314, 203] on p "Ci-desous les factures suivantes :" at bounding box center [392, 207] width 330 height 9
click at [551, 519] on button "Envoyer" at bounding box center [547, 518] width 29 height 13
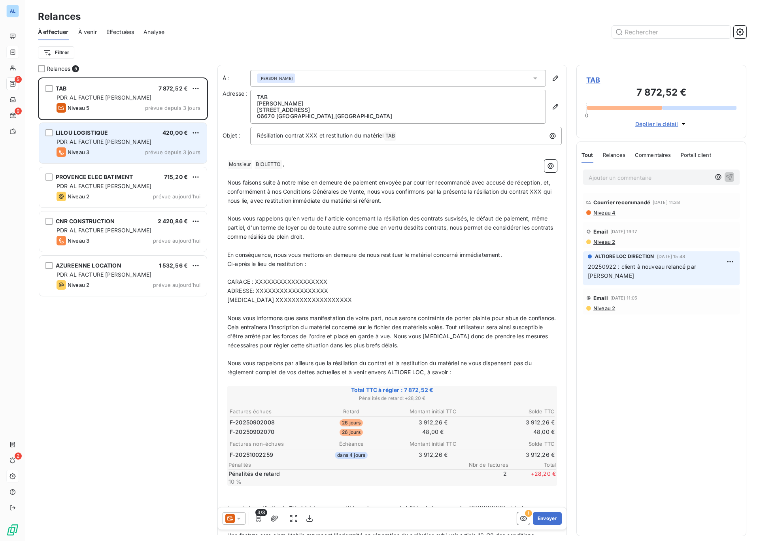
click at [85, 140] on span "PDR AL FACTURE [PERSON_NAME]" at bounding box center [104, 141] width 95 height 7
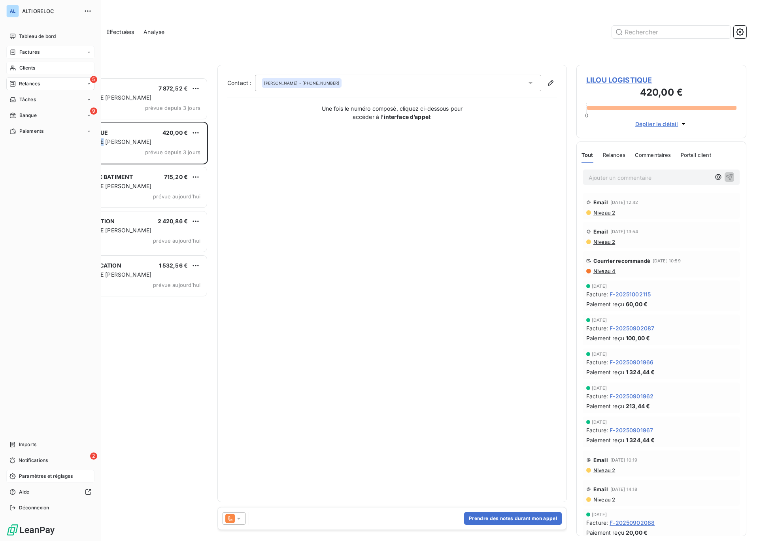
click at [21, 66] on span "Clients" at bounding box center [27, 67] width 16 height 7
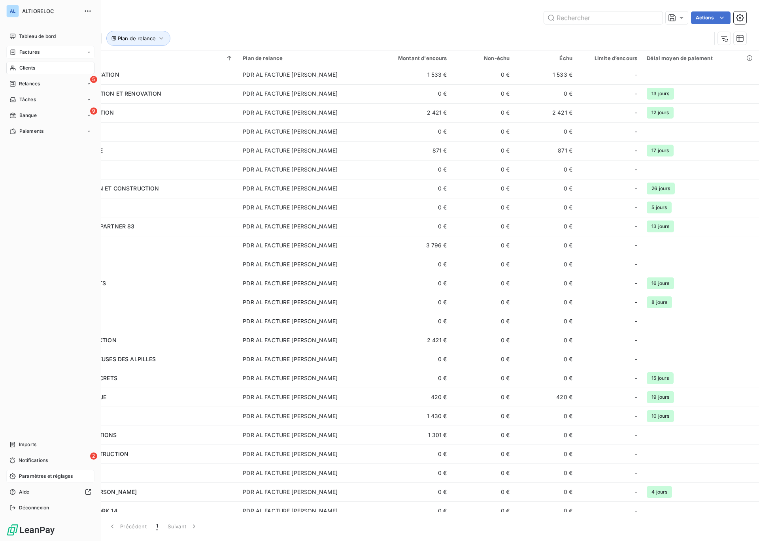
click at [30, 51] on span "Factures" at bounding box center [29, 52] width 20 height 7
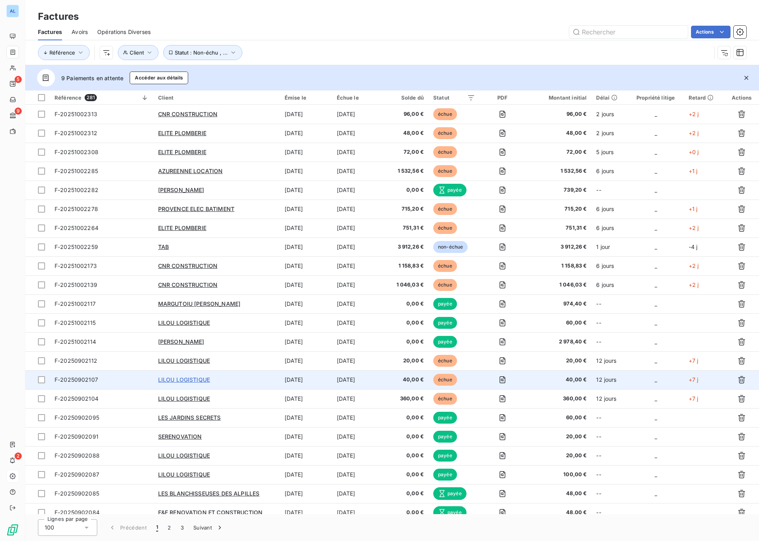
click at [188, 380] on span "LILOU LOGISTIQUE" at bounding box center [184, 379] width 52 height 7
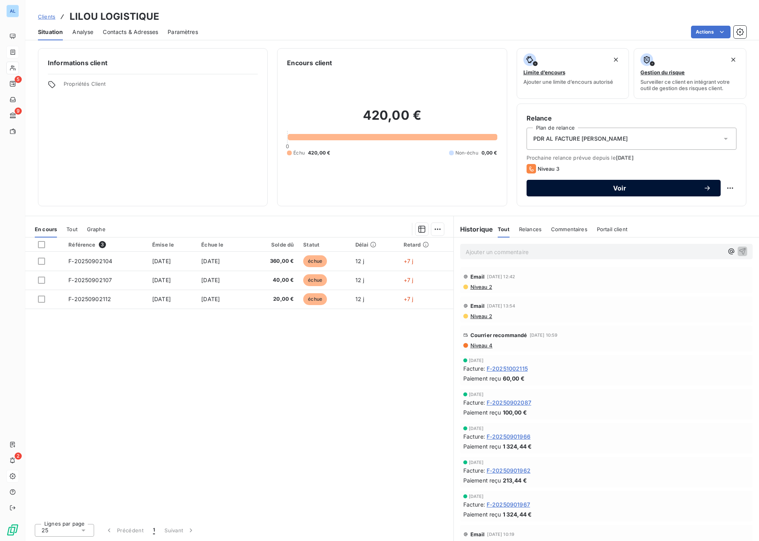
click at [663, 190] on span "Voir" at bounding box center [619, 188] width 167 height 6
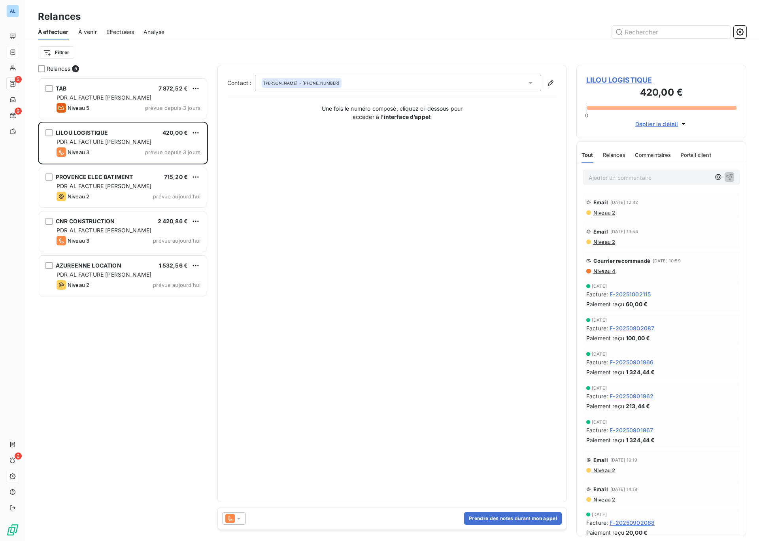
scroll to position [463, 170]
click at [241, 520] on icon at bounding box center [239, 518] width 8 height 8
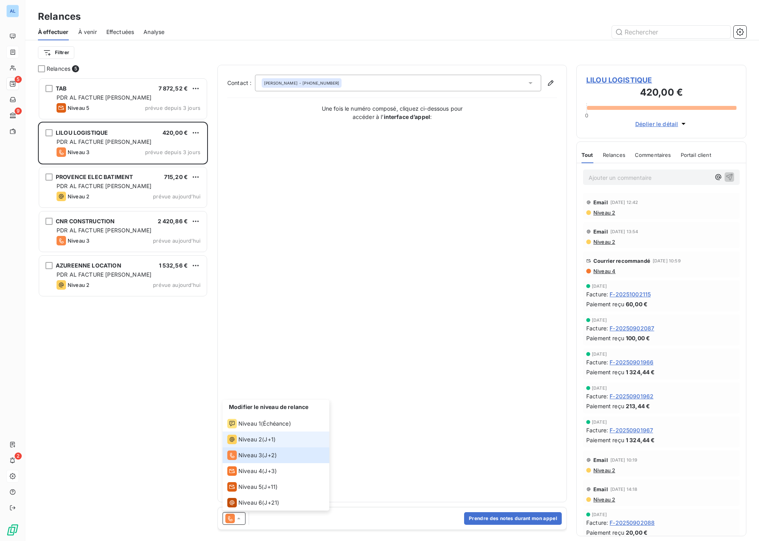
click at [249, 446] on li "Niveau 2 ( J+1 )" at bounding box center [275, 439] width 107 height 16
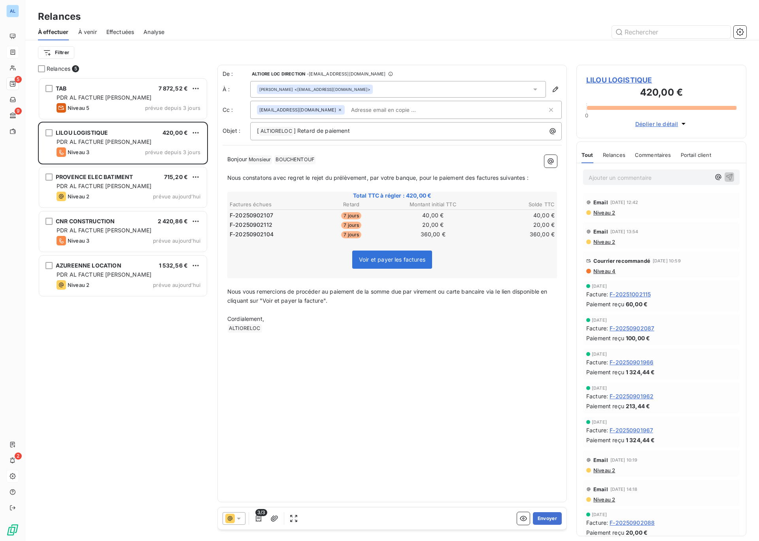
click at [365, 111] on input "text" at bounding box center [393, 110] width 91 height 12
type input "yannis"
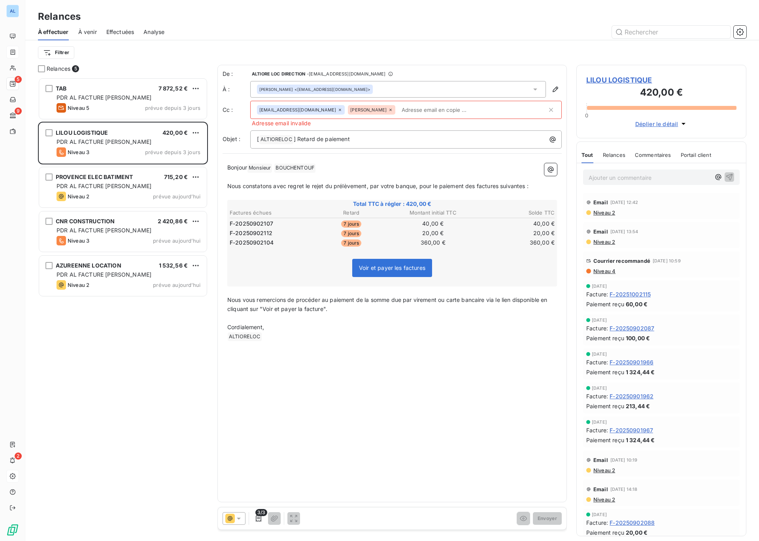
click at [388, 111] on icon at bounding box center [390, 109] width 5 height 5
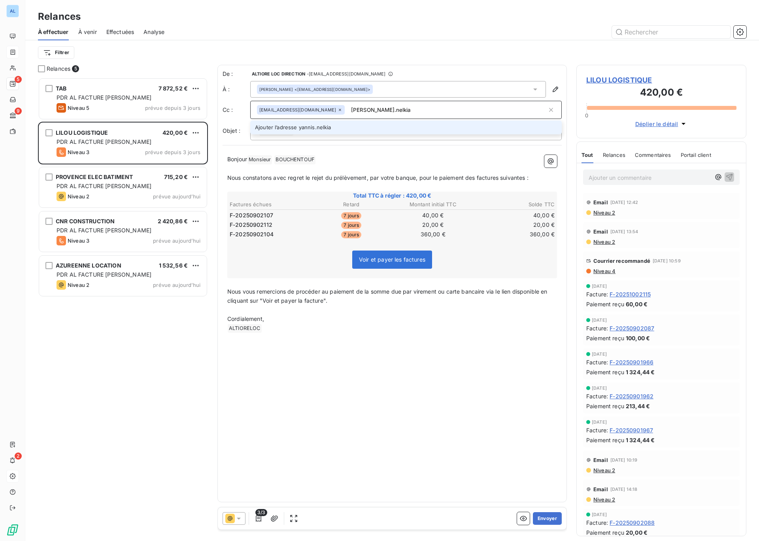
type input "yannis.nelkia"
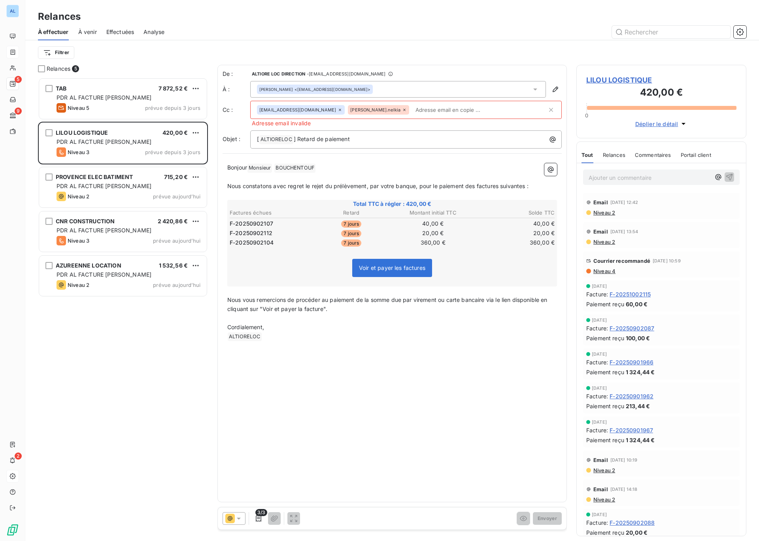
click at [402, 109] on icon at bounding box center [404, 109] width 5 height 5
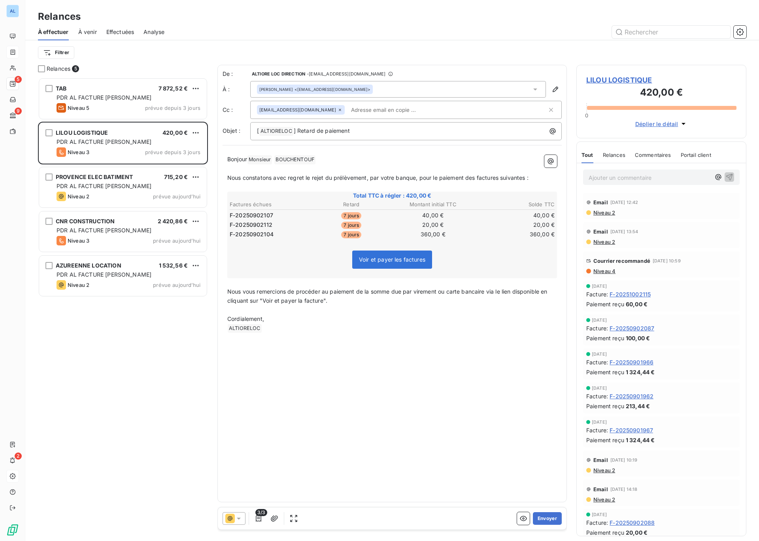
paste input "yannis.neklia@liloulogistique.com"
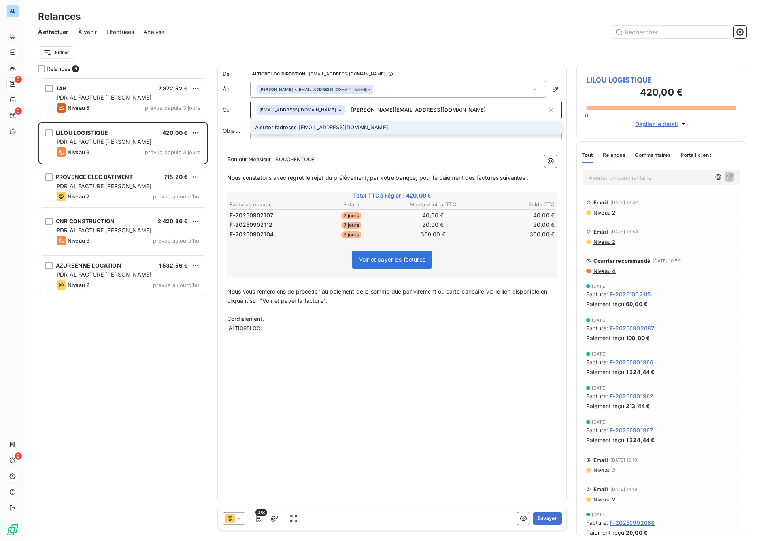
type input "yannis.neklia@liloulogistique.com"
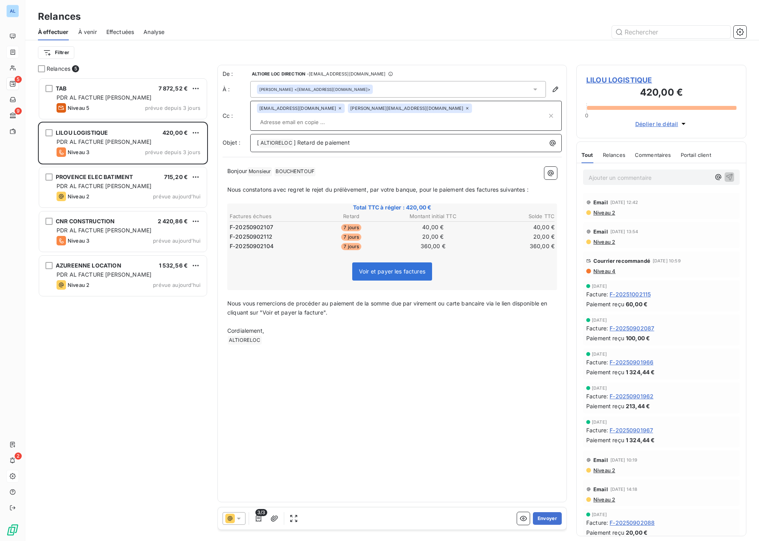
click at [321, 139] on span "] Retard de paiement" at bounding box center [322, 142] width 56 height 7
click at [348, 116] on input "text" at bounding box center [302, 122] width 91 height 12
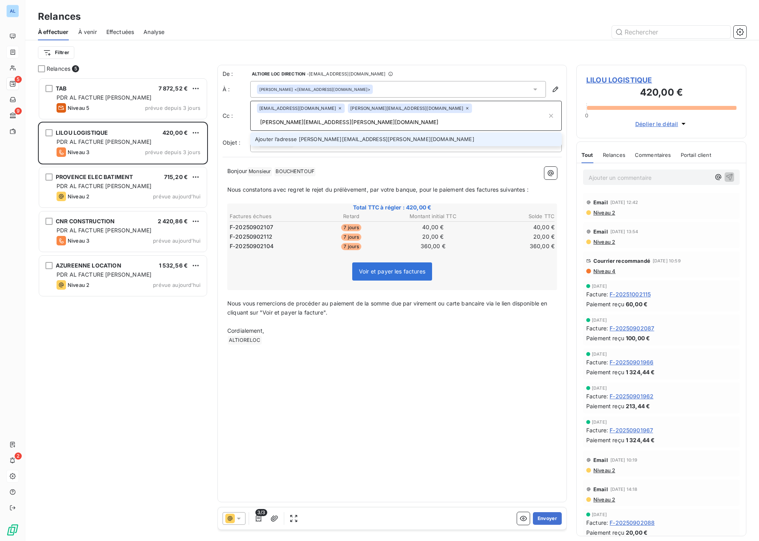
type input "[PERSON_NAME][EMAIL_ADDRESS][PERSON_NAME][DOMAIN_NAME]"
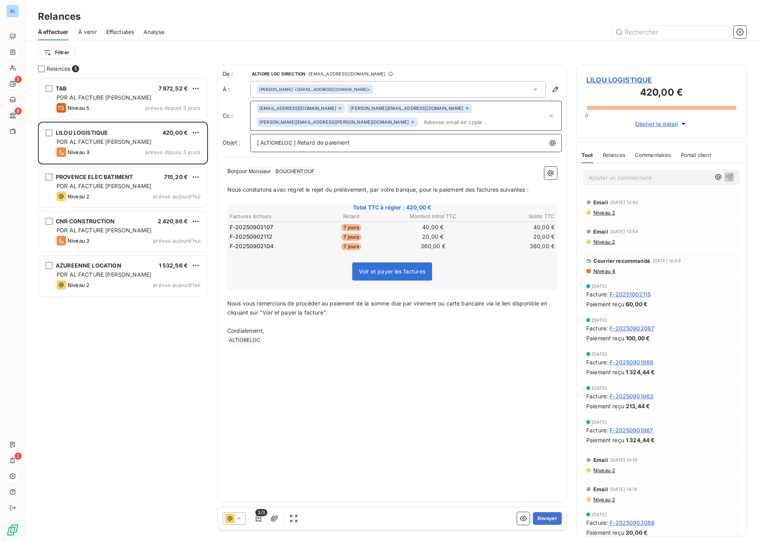
click at [360, 144] on p "[ ALTIORELOC ﻿ ] Retard de paiement" at bounding box center [408, 142] width 302 height 9
drag, startPoint x: 244, startPoint y: 190, endPoint x: 438, endPoint y: 190, distance: 193.6
click at [438, 190] on span "Nous constatons avec regret le rejet du prélèvement, par votre banque, pour le …" at bounding box center [377, 189] width 301 height 7
drag, startPoint x: 377, startPoint y: 190, endPoint x: 352, endPoint y: 190, distance: 24.9
click at [352, 190] on span "Nous sommes toujours en attente du rèlement paiement des factures suivantes :" at bounding box center [333, 189] width 213 height 7
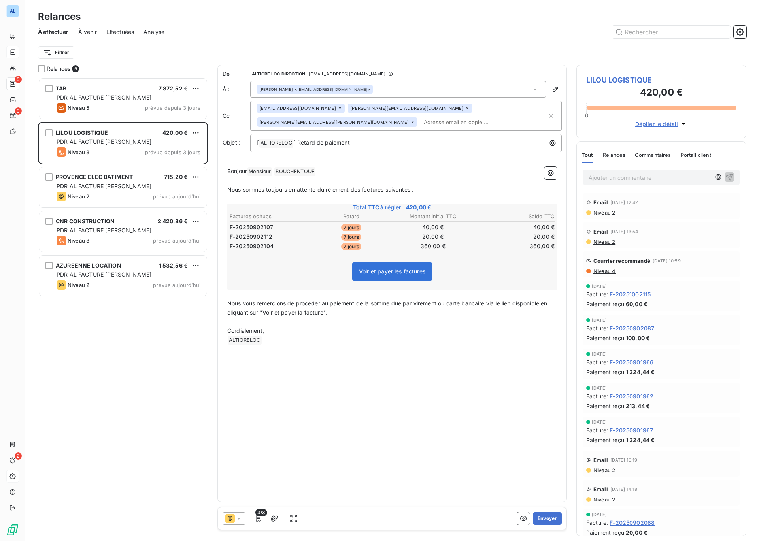
click at [419, 190] on p "Nous sommes toujours en attente du rèlement des factures suivantes :" at bounding box center [392, 189] width 330 height 9
click at [427, 190] on span "Nous sommes toujours en attente du rèlement des factures suivantes (une facture…" at bounding box center [355, 189] width 257 height 7
click at [443, 190] on span "Nous sommes toujours en attente du rèlement des factures suivantes (la facture …" at bounding box center [353, 189] width 252 height 7
drag, startPoint x: 522, startPoint y: 189, endPoint x: 559, endPoint y: 189, distance: 36.4
click at [524, 189] on span "Nous sommes toujours en attente du rèlement des factures suivantes (la facture …" at bounding box center [375, 189] width 297 height 7
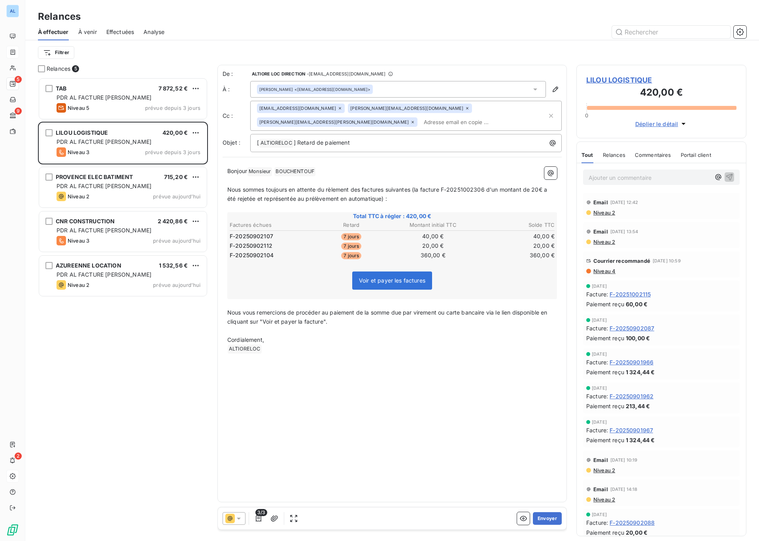
click at [332, 190] on span "Nous sommes toujours en attente du rèlement des factures suivantes (la facture …" at bounding box center [387, 194] width 321 height 16
click at [360, 141] on p "[ ALTIORELOC ﻿ ] Retard de paiement" at bounding box center [408, 142] width 302 height 9
click at [547, 518] on button "Envoyer" at bounding box center [547, 518] width 29 height 13
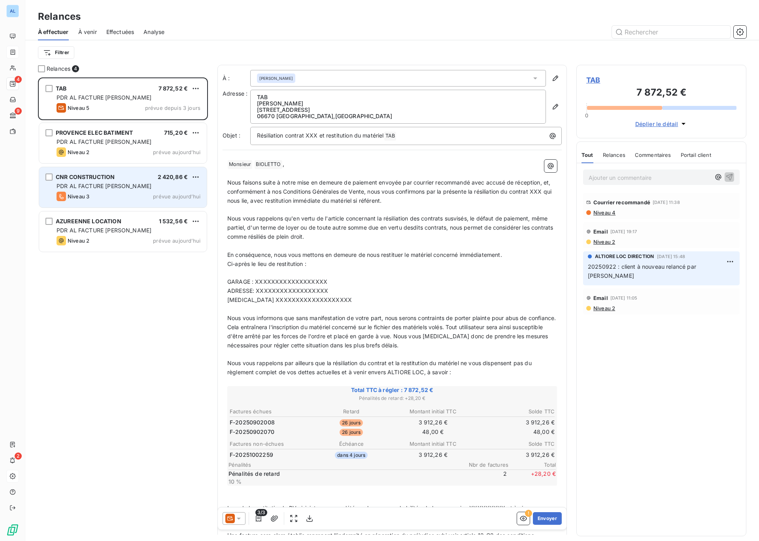
click at [151, 189] on div "PDR AL FACTURE [PERSON_NAME]" at bounding box center [129, 186] width 144 height 8
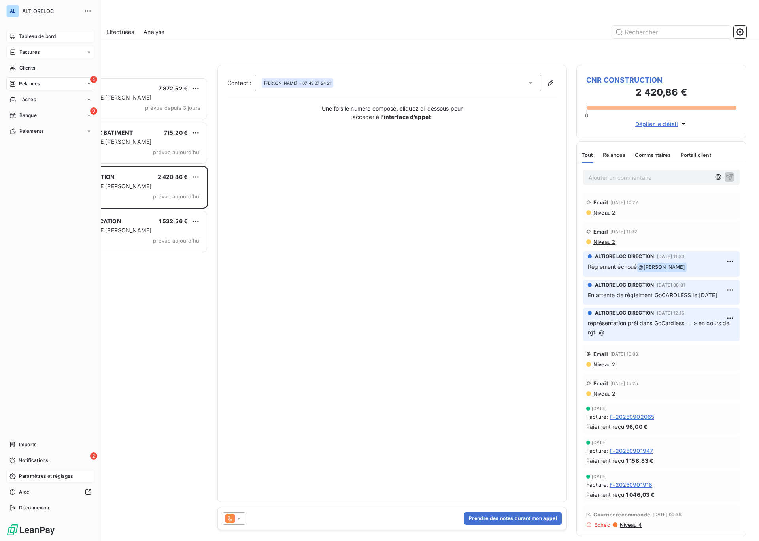
click at [31, 38] on span "Tableau de bord" at bounding box center [37, 36] width 37 height 7
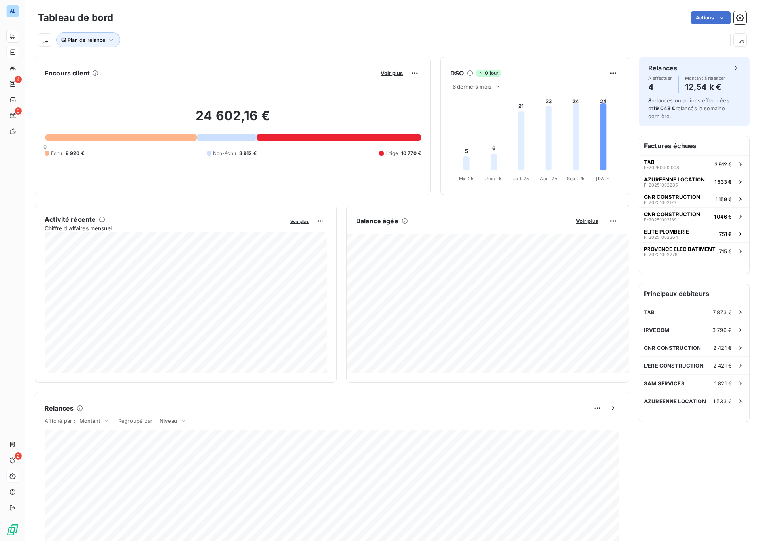
click at [13, 52] on icon at bounding box center [12, 52] width 7 height 6
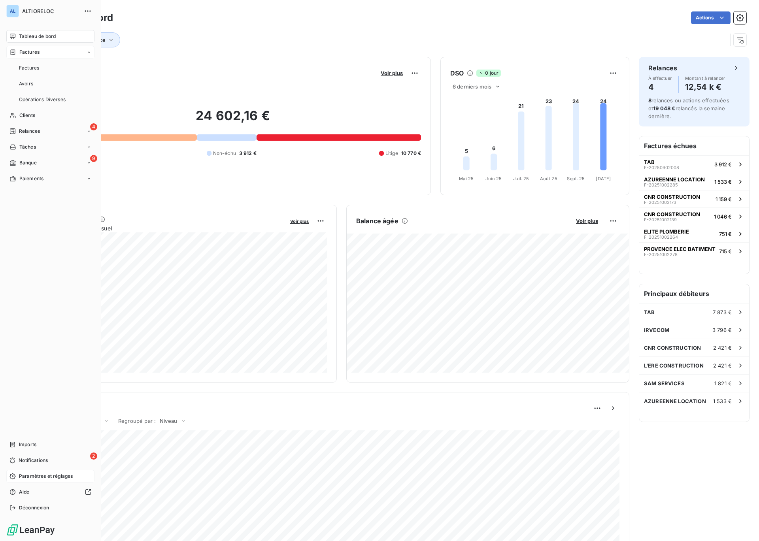
click at [13, 52] on icon at bounding box center [12, 52] width 7 height 6
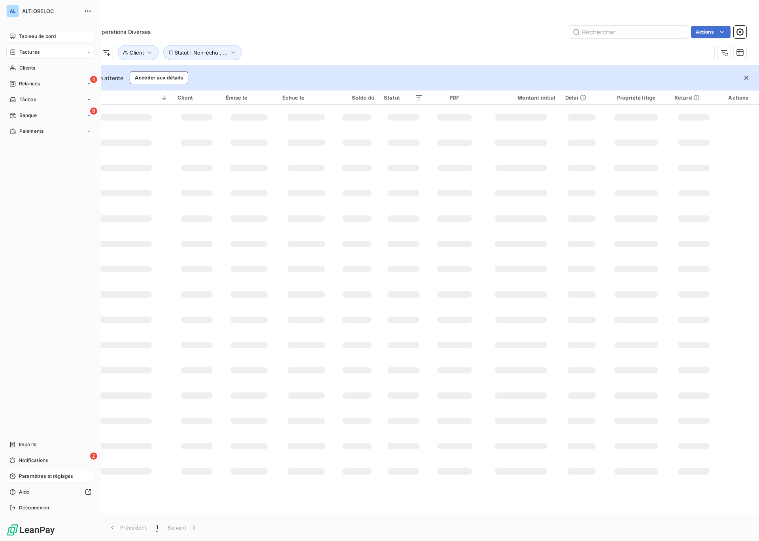
click at [38, 52] on span "Factures" at bounding box center [29, 52] width 20 height 7
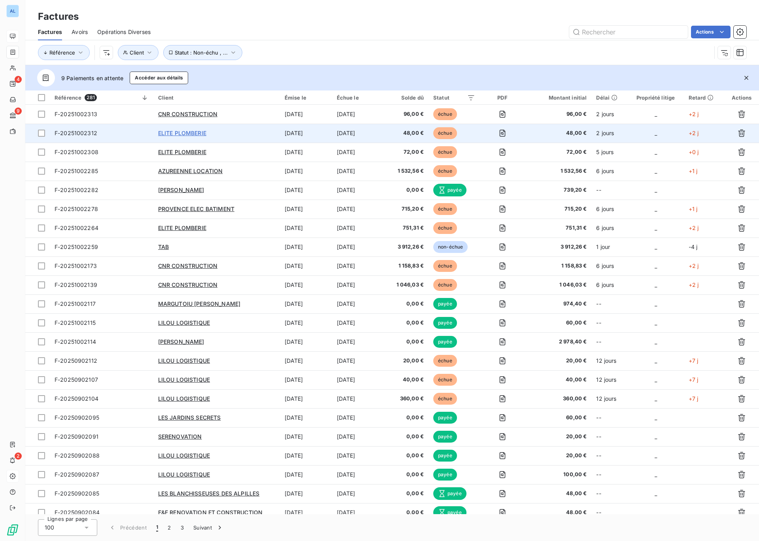
click at [167, 135] on span "ELITE PLOMBERIE" at bounding box center [182, 133] width 48 height 7
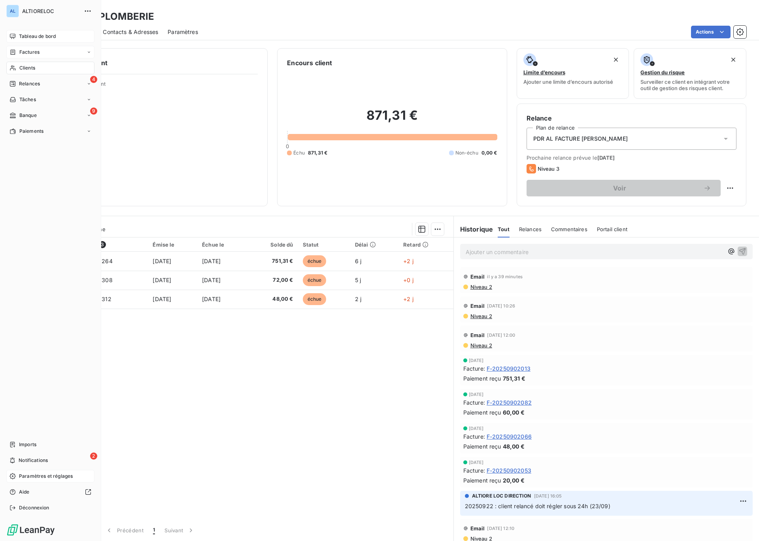
click at [24, 55] on span "Factures" at bounding box center [29, 52] width 20 height 7
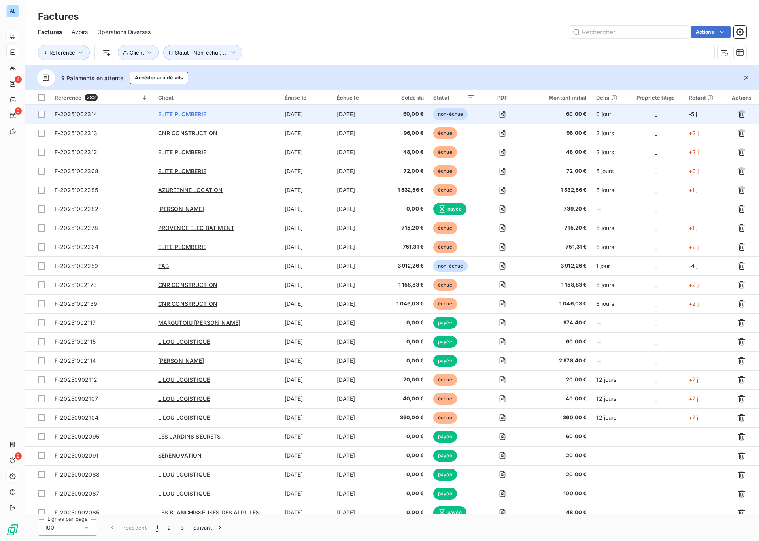
click at [173, 115] on span "ELITE PLOMBERIE" at bounding box center [182, 114] width 48 height 7
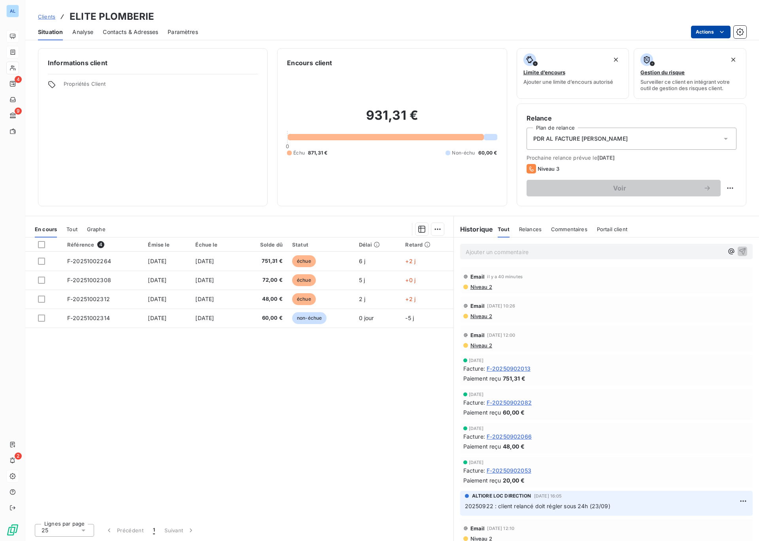
click at [710, 32] on html "AL 4 9 2 Clients ELITE PLOMBERIE Situation Analyse Contacts & Adresses Paramètr…" at bounding box center [379, 270] width 759 height 541
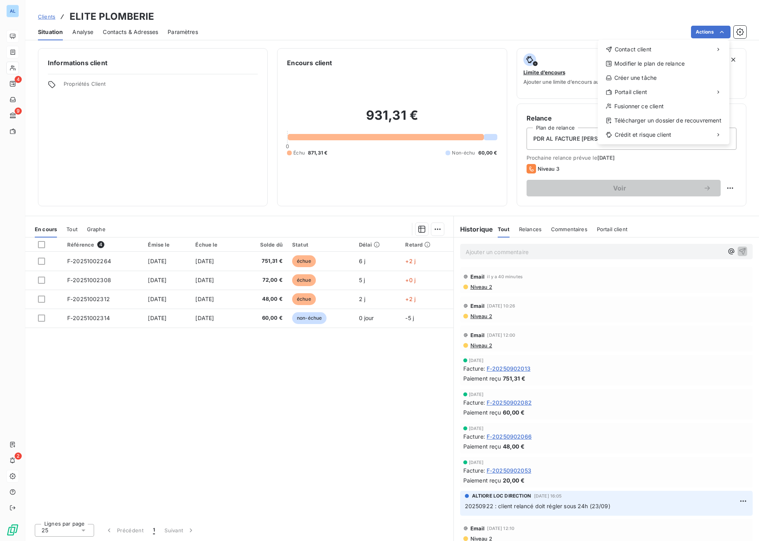
click at [93, 318] on html "AL 4 9 2 Clients ELITE PLOMBERIE Situation Analyse Contacts & Adresses Paramètr…" at bounding box center [379, 270] width 759 height 541
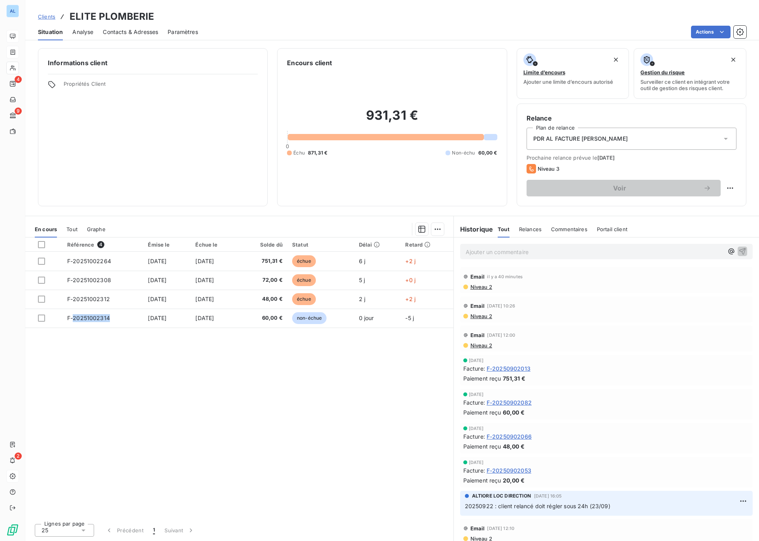
click at [93, 318] on span "F-20251002314" at bounding box center [88, 318] width 43 height 7
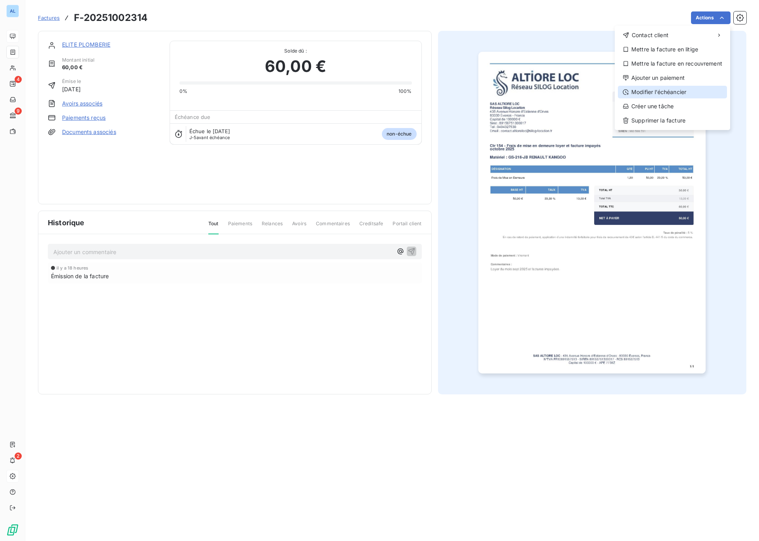
click at [655, 91] on div "Modifier l’échéancier" at bounding box center [672, 92] width 109 height 13
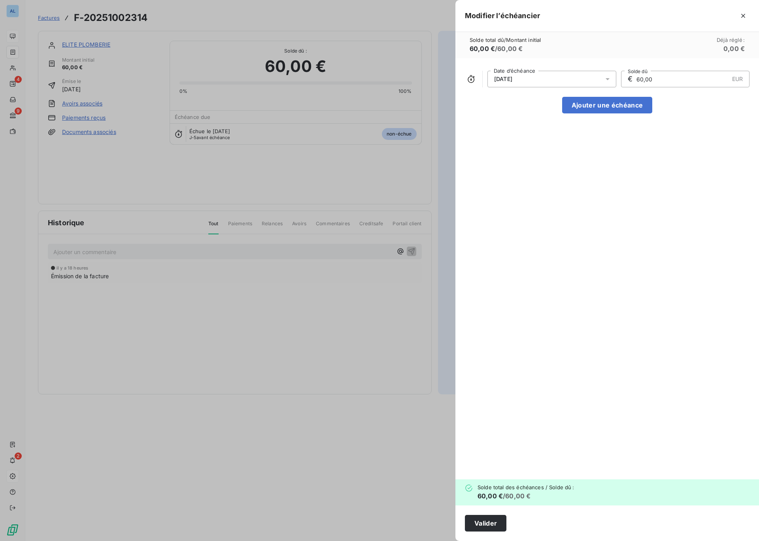
click at [608, 78] on icon at bounding box center [607, 79] width 8 height 8
click at [585, 158] on button "11" at bounding box center [583, 158] width 16 height 16
click at [708, 167] on div "11/10/2025 Date d’échéance € 60,00 EUR Solde dû Ajouter une échéance" at bounding box center [606, 268] width 303 height 421
click at [614, 103] on button "Ajouter une échéance" at bounding box center [607, 105] width 90 height 17
type input "30,00"
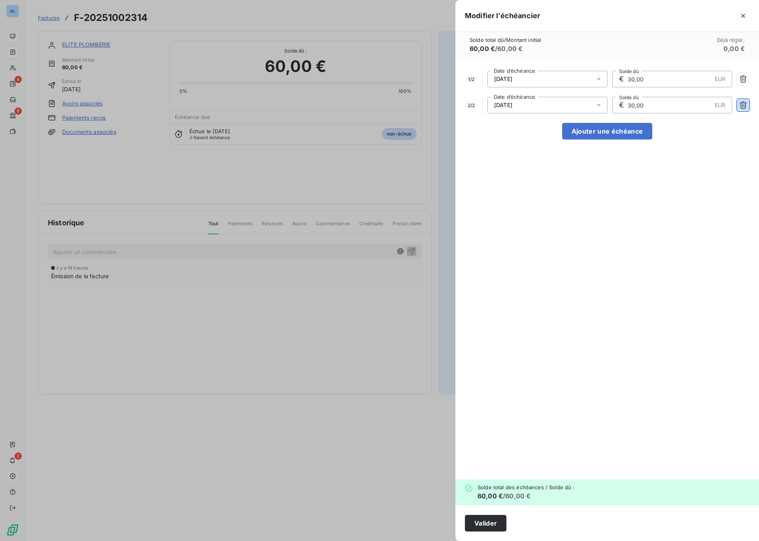
click at [740, 104] on icon "button" at bounding box center [743, 105] width 8 height 8
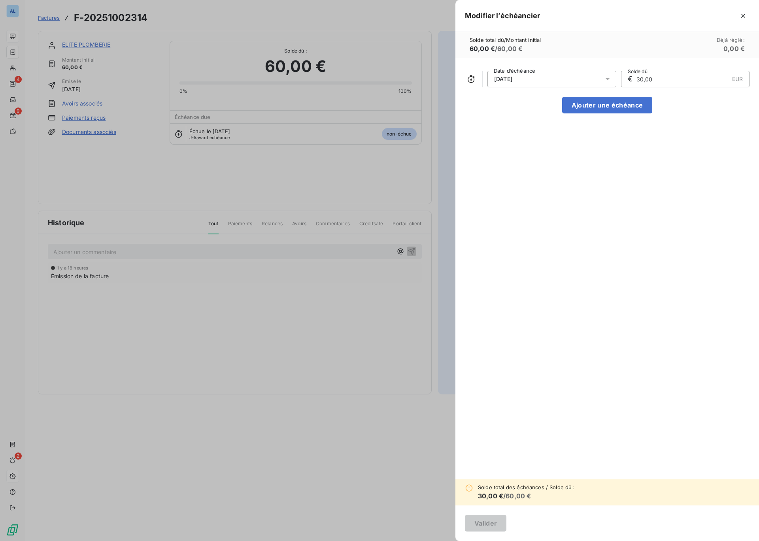
click at [609, 82] on icon at bounding box center [607, 79] width 8 height 8
click at [581, 160] on button "11" at bounding box center [583, 158] width 16 height 16
click at [583, 157] on button "11" at bounding box center [583, 158] width 16 height 16
click at [537, 228] on span "Tout réinitialiser" at bounding box center [551, 225] width 103 height 6
click at [535, 224] on span "Tout réinitialiser" at bounding box center [551, 225] width 103 height 6
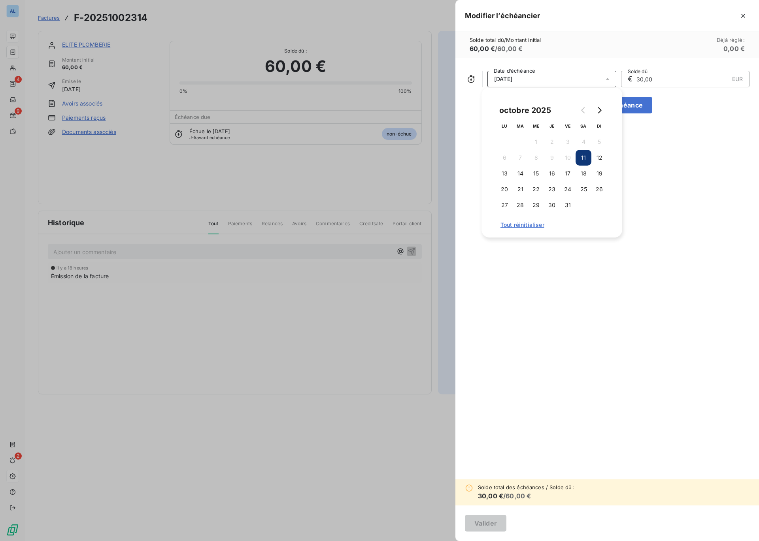
click at [650, 142] on div "11/10/2025 Date d’échéance € 30,00 EUR Solde dû Ajouter une échéance" at bounding box center [606, 268] width 303 height 421
click at [746, 16] on icon "button" at bounding box center [743, 16] width 8 height 8
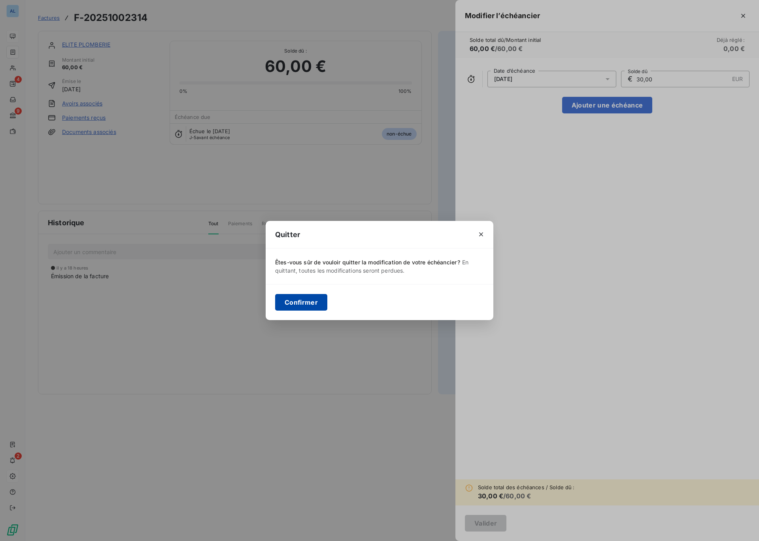
click at [313, 307] on button "Confirmer" at bounding box center [301, 302] width 52 height 17
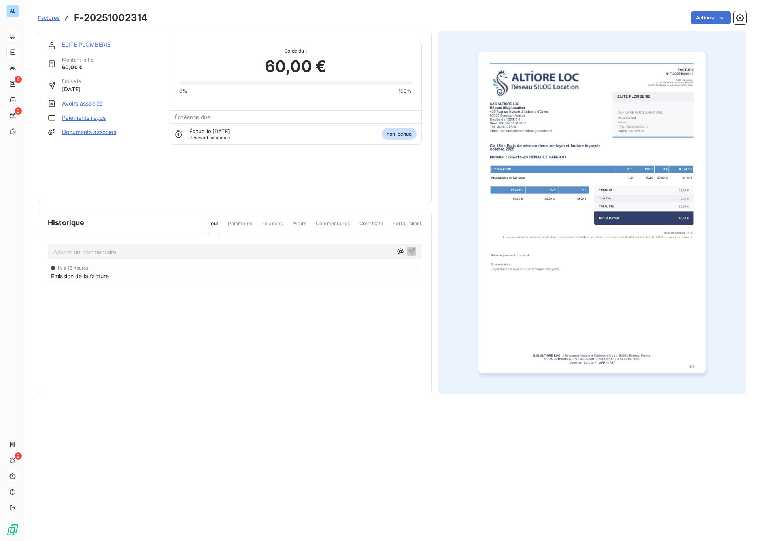
click at [708, 17] on html "AL 4 9 2 Factures F-20251002314 Actions ELITE PLOMBERIE Montant initial 60,00 €…" at bounding box center [379, 270] width 759 height 541
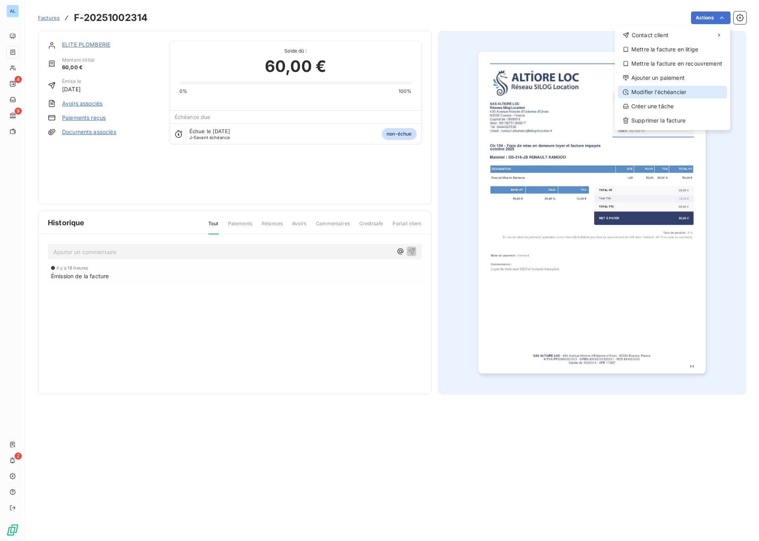
click at [667, 90] on div "Modifier l’échéancier" at bounding box center [672, 92] width 109 height 13
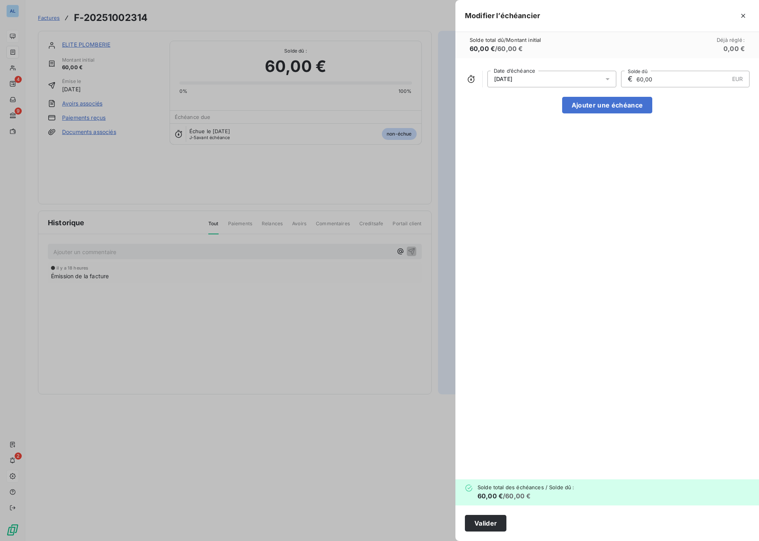
click at [605, 81] on icon at bounding box center [607, 79] width 8 height 8
click at [581, 157] on button "11" at bounding box center [583, 158] width 16 height 16
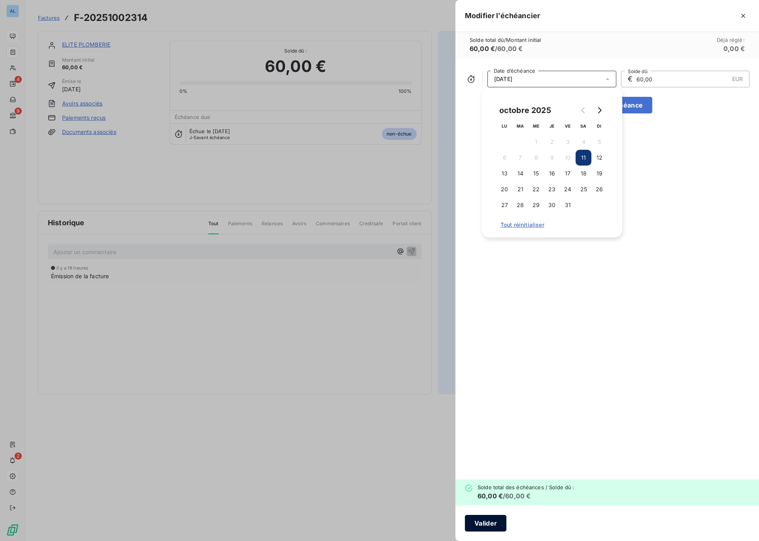
click at [489, 525] on button "Valider" at bounding box center [485, 523] width 41 height 17
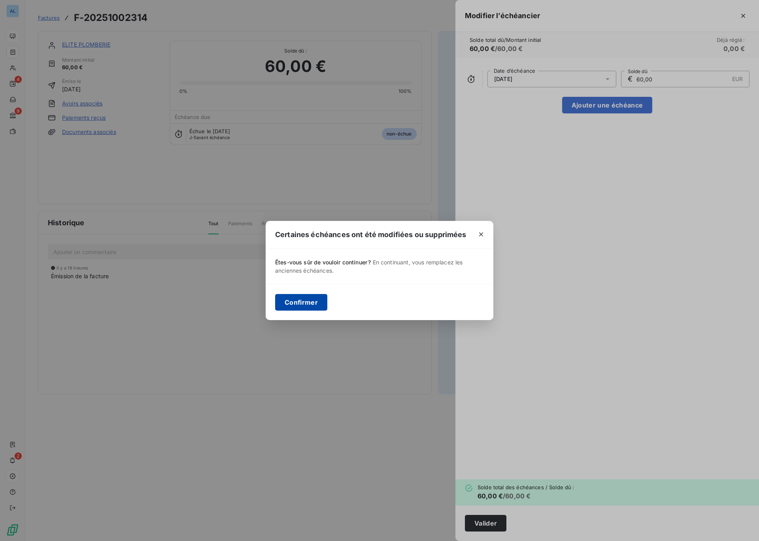
click at [309, 298] on button "Confirmer" at bounding box center [301, 302] width 52 height 17
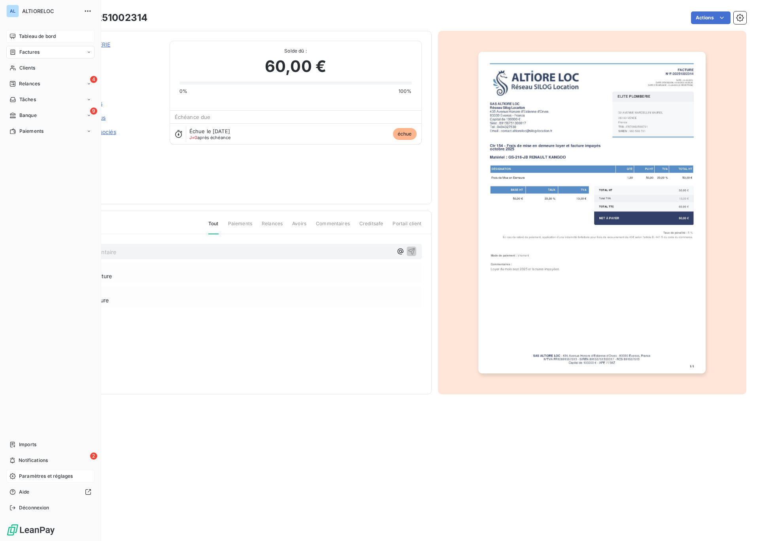
click at [26, 55] on span "Factures" at bounding box center [29, 52] width 20 height 7
click at [23, 53] on span "Factures" at bounding box center [29, 52] width 20 height 7
click at [28, 51] on span "Factures" at bounding box center [29, 52] width 20 height 7
click at [31, 70] on span "Factures" at bounding box center [29, 67] width 20 height 7
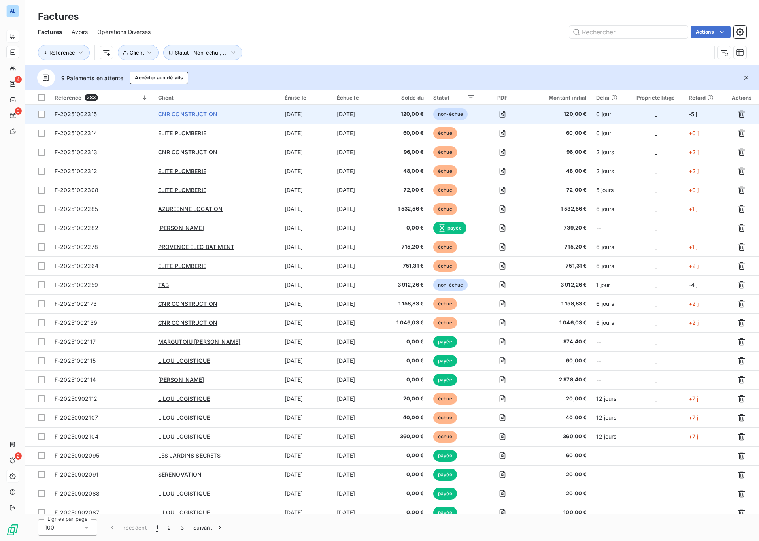
click at [209, 116] on span "CNR CONSTRUCTION" at bounding box center [187, 114] width 59 height 7
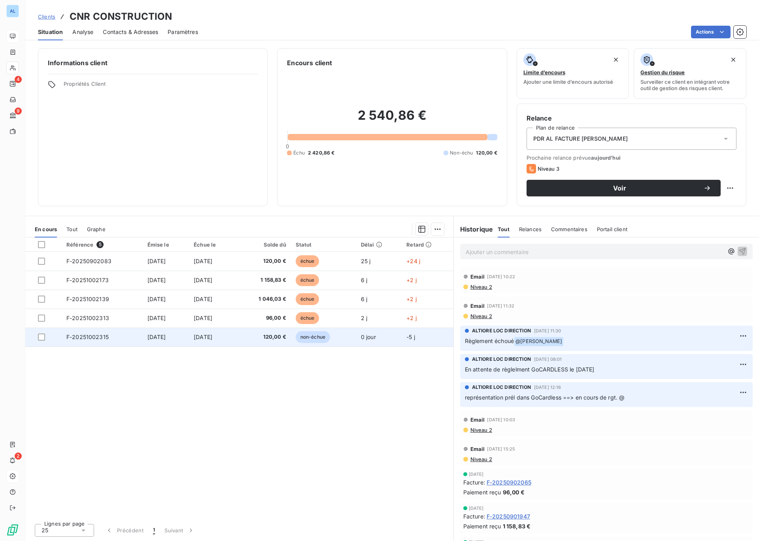
click at [82, 337] on span "F-20251002315" at bounding box center [87, 336] width 42 height 7
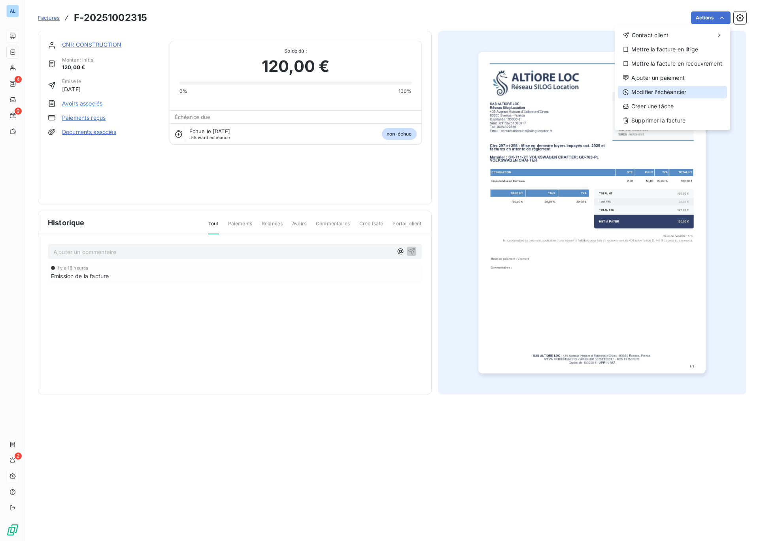
click at [653, 92] on div "Modifier l’échéancier" at bounding box center [672, 92] width 109 height 13
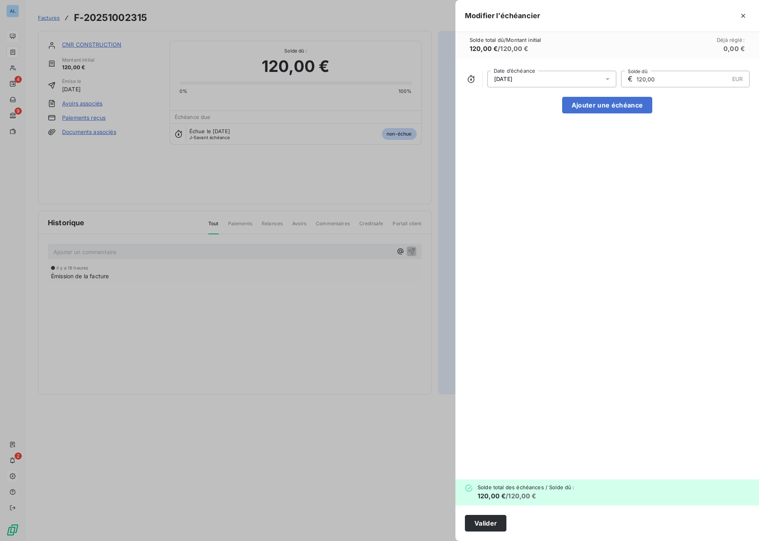
click at [605, 78] on icon at bounding box center [607, 79] width 8 height 8
click at [585, 160] on button "11" at bounding box center [583, 158] width 16 height 16
click at [586, 292] on div "11/10/2025 Date d’échéance € 120,00 EUR Solde dû Ajouter une échéance" at bounding box center [606, 268] width 303 height 421
click at [484, 524] on button "Valider" at bounding box center [485, 523] width 41 height 17
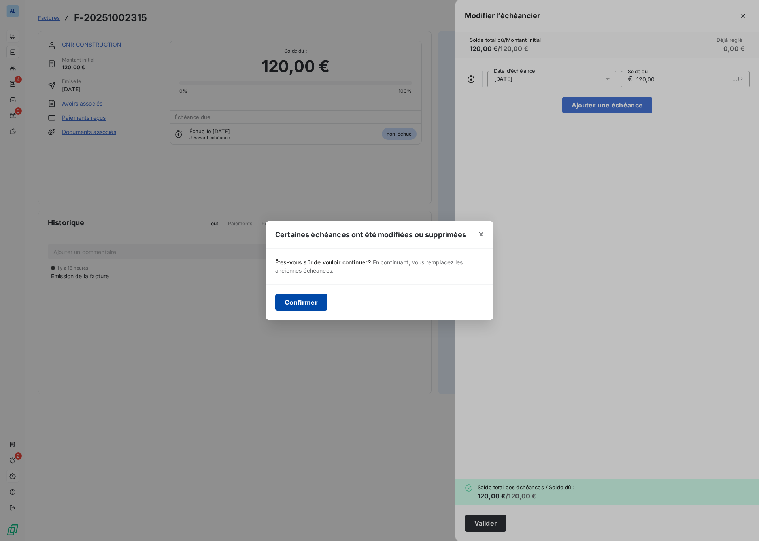
click at [308, 302] on button "Confirmer" at bounding box center [301, 302] width 52 height 17
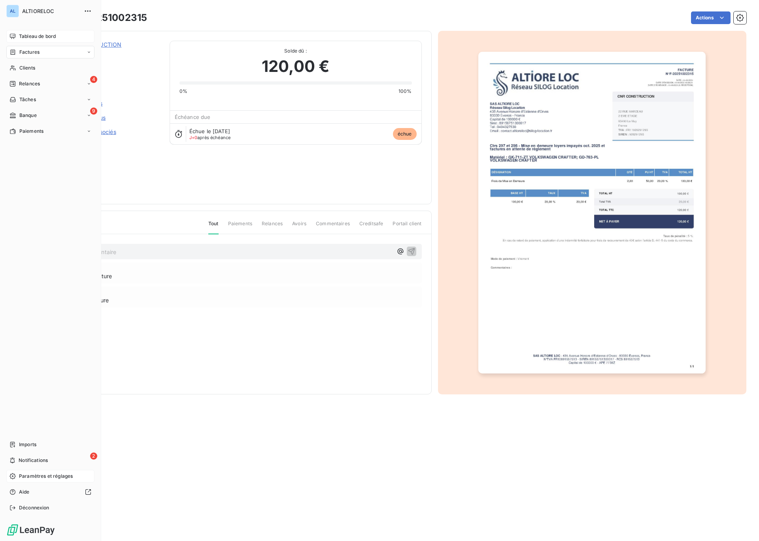
click at [26, 50] on span "Factures" at bounding box center [29, 52] width 20 height 7
click at [27, 67] on span "Factures" at bounding box center [29, 67] width 20 height 7
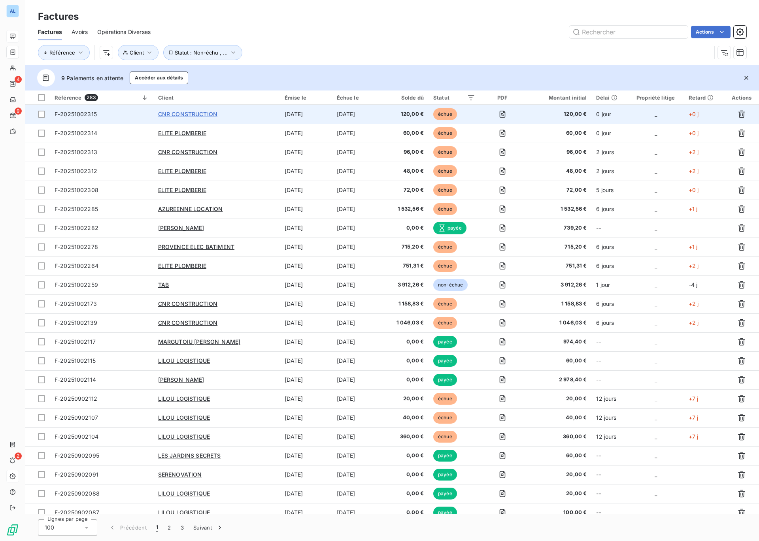
click at [197, 117] on span "CNR CONSTRUCTION" at bounding box center [187, 114] width 59 height 7
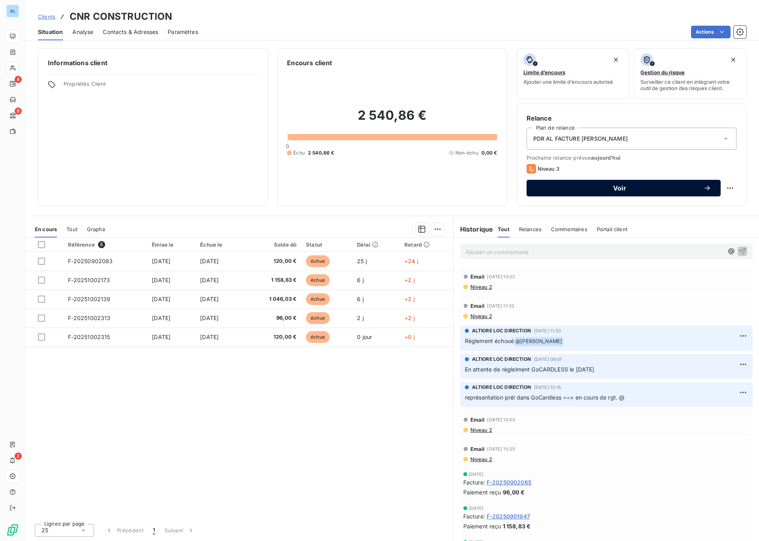
click at [625, 189] on span "Voir" at bounding box center [619, 188] width 167 height 6
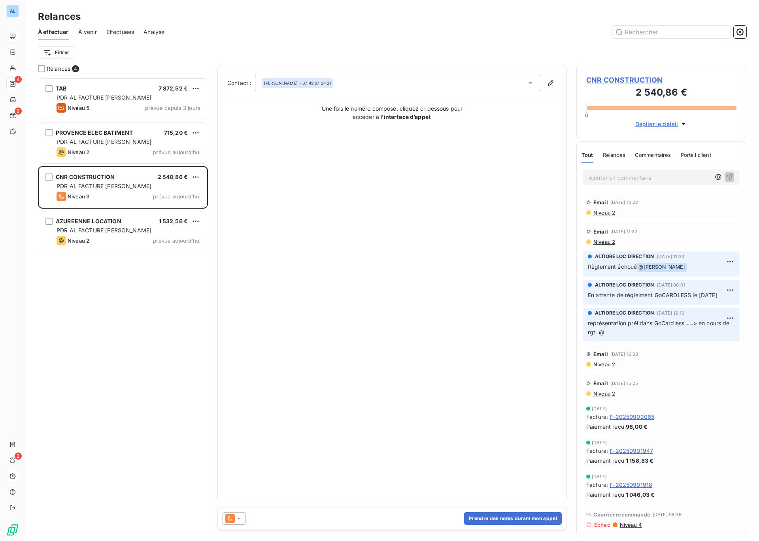
scroll to position [463, 170]
click at [239, 517] on icon at bounding box center [239, 518] width 8 height 8
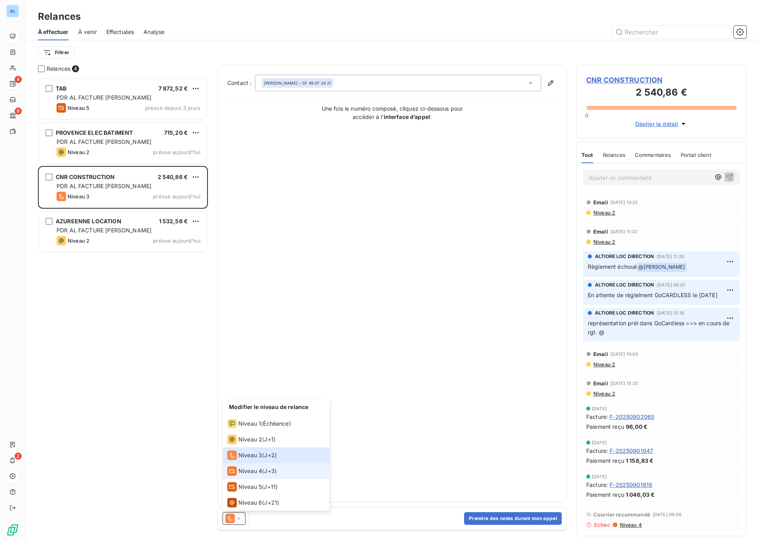
click at [255, 471] on span "Niveau 4" at bounding box center [250, 471] width 24 height 8
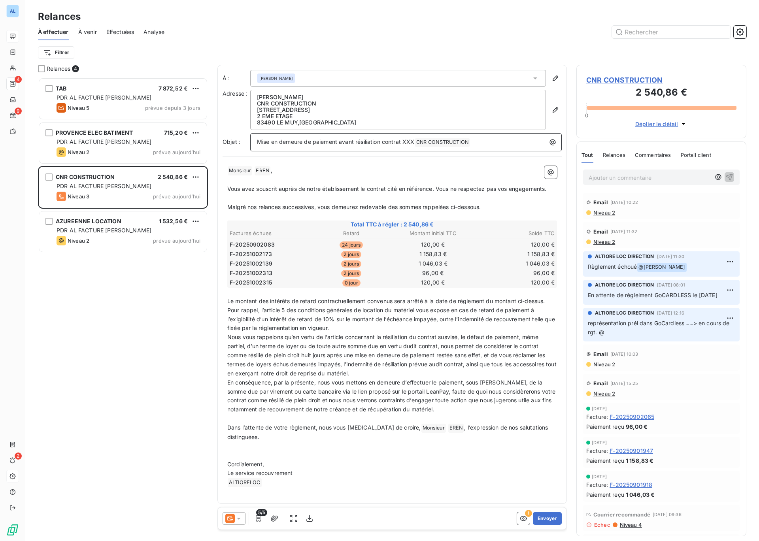
click at [402, 142] on span "Mise en demeure de paiement avant résiliation contrat XXX" at bounding box center [336, 141] width 158 height 7
drag, startPoint x: 406, startPoint y: 142, endPoint x: 418, endPoint y: 143, distance: 11.9
click at [417, 143] on span "Mise en demeure de paiement avant résiliation contrats XXX" at bounding box center [337, 141] width 160 height 7
click at [366, 191] on span "Vous avez souscrit auprès de notre établissement le contrat cité en référence. …" at bounding box center [386, 188] width 319 height 7
click at [390, 190] on span "Vous avez souscrit auprès de notre établissement les contrat cité en référence.…" at bounding box center [388, 188] width 322 height 7
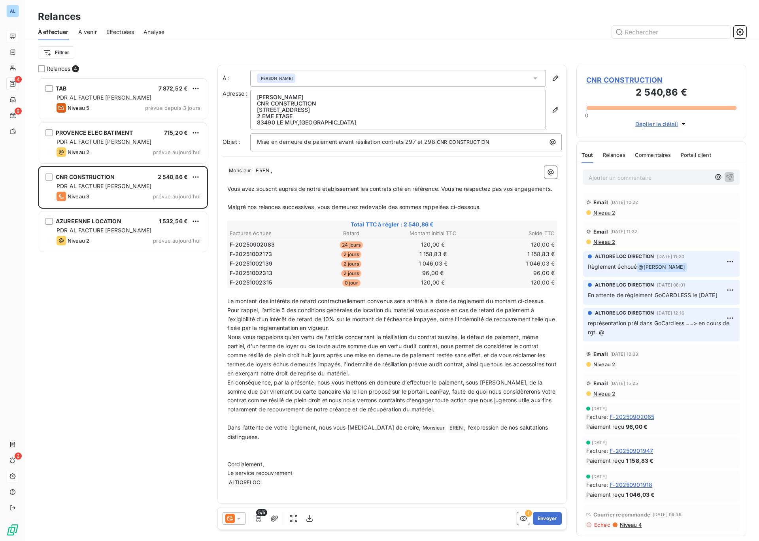
click at [404, 189] on span "Vous avez souscrit auprès de notre établissement les contrats cité en référence…" at bounding box center [389, 188] width 325 height 7
click at [450, 188] on span "Vous avez souscrit auprès de notre établissement les contrats cités en référenc…" at bounding box center [391, 188] width 328 height 7
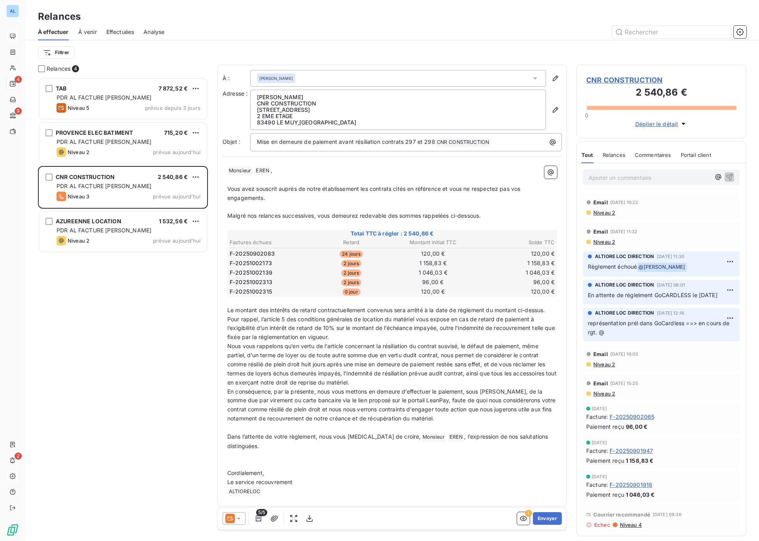
click at [418, 347] on span "Nous vous rappelons qu’en vertu de l’article concernant la résiliation du contr…" at bounding box center [392, 364] width 331 height 43
click at [443, 347] on span "Nous vous rappelons qu’en vertu de l’article concernant la résiliation des cont…" at bounding box center [392, 364] width 331 height 43
click at [465, 348] on span "Nous vous rappelons qu’en vertu de l’article concernant la résiliation des cont…" at bounding box center [392, 364] width 331 height 43
click at [411, 356] on span "Nous vous rappelons qu’en vertu de l’article concernant la résiliation des cont…" at bounding box center [392, 364] width 331 height 43
click at [529, 356] on span "Nous vous rappelons qu’en vertu de l’article concernant la résiliation des cont…" at bounding box center [392, 364] width 331 height 43
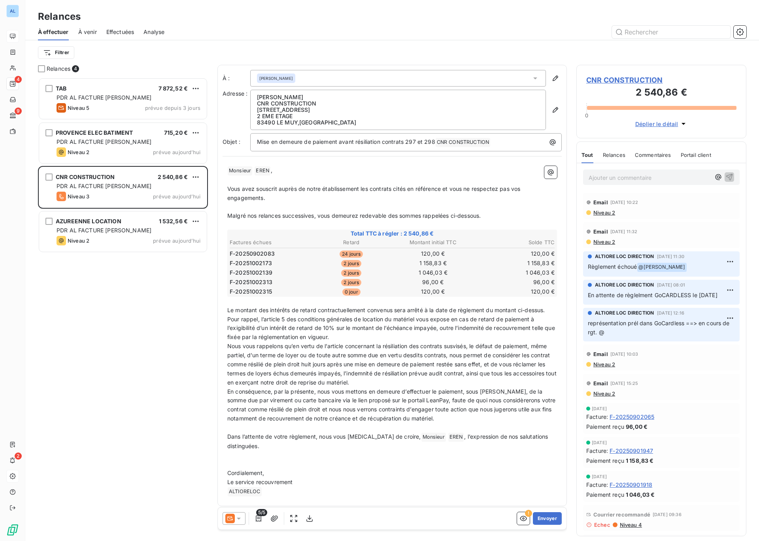
click at [552, 356] on span "Nous vous rappelons qu’en vertu de l’article concernant la résiliation des cont…" at bounding box center [392, 364] width 331 height 43
click at [263, 365] on span "Nous vous rappelons qu’en vertu de l’article concernant la résiliation des cont…" at bounding box center [392, 364] width 331 height 43
click at [438, 374] on span "Nous vous rappelons qu’en vertu de l’article concernant la résiliation des cont…" at bounding box center [392, 364] width 331 height 43
click at [447, 375] on span "Nous vous rappelons qu’en vertu de l’article concernant la résiliation des cont…" at bounding box center [390, 364] width 327 height 43
click at [471, 373] on span "Nous vous rappelons qu’en vertu de l’article concernant la résiliation des cont…" at bounding box center [390, 364] width 327 height 43
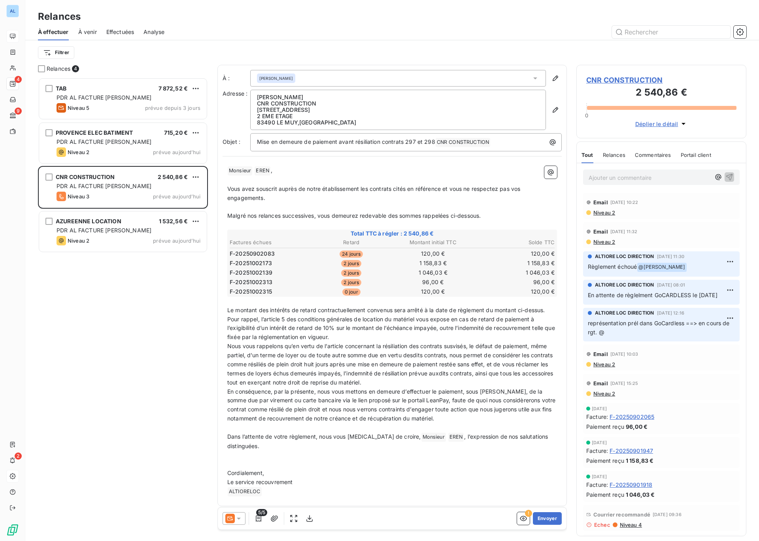
click at [370, 383] on span "Nous vous rappelons qu’en vertu de l’article concernant la résiliation des cont…" at bounding box center [391, 364] width 328 height 43
click at [397, 383] on span "Nous vous rappelons qu’en vertu de l’article concernant la résiliation des cont…" at bounding box center [391, 364] width 328 height 43
click at [526, 401] on span "En conséquence, par la présente, nous vous mettons en demeure d’effectuer le pa…" at bounding box center [392, 405] width 330 height 34
click at [544, 401] on span "En conséquence, par la présente, nous vous mettons en demeure d’effectuer le pa…" at bounding box center [390, 405] width 326 height 34
click at [264, 411] on span "En conséquence, par la présente, nous vous mettons en demeure d’effectuer le pa…" at bounding box center [391, 405] width 329 height 34
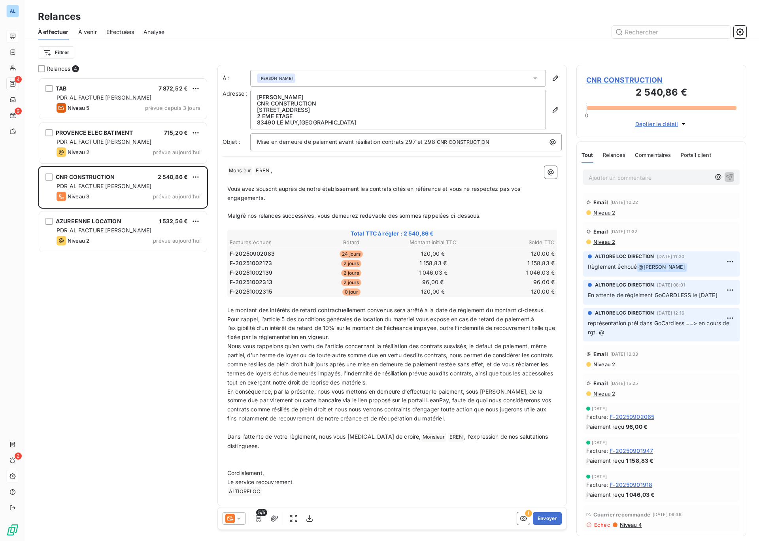
click at [411, 420] on span "En conséquence, par la présente, nous vous mettons en demeure d’effectuer le pa…" at bounding box center [389, 405] width 325 height 34
click at [437, 419] on span "En conséquence, par la présente, nous vous mettons en demeure d’effectuer le pa…" at bounding box center [389, 405] width 325 height 34
click at [381, 328] on span "Le montant des intérêts de retard contractuellement convenus sera arrêté à la d…" at bounding box center [391, 324] width 329 height 34
click at [390, 328] on span "Le montant des intérêts de retard contractuellement convenus sera arrêté à la d…" at bounding box center [387, 324] width 320 height 34
click at [412, 330] on span "Le montant des intérêts de retard contractuellement convenus sera arrêté à la d…" at bounding box center [392, 324] width 330 height 34
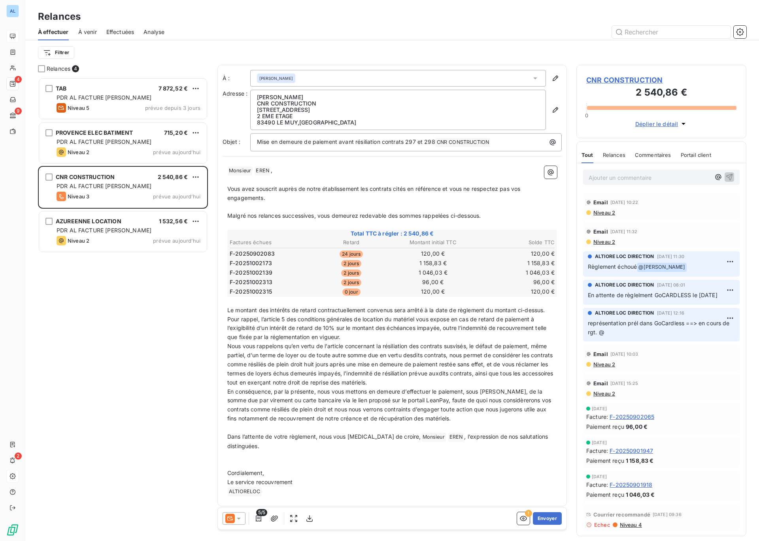
click at [439, 328] on span "Le montant des intérêts de retard contractuellement convenus sera arrêté à la d…" at bounding box center [387, 324] width 320 height 34
click at [523, 518] on icon "button" at bounding box center [523, 518] width 7 height 5
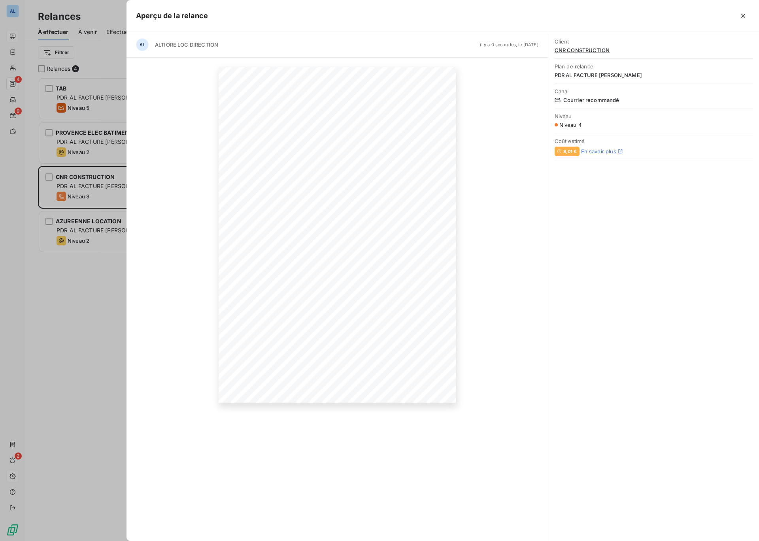
click at [425, 470] on div "AL ALTIORE LOC DIRECTION il y a 0 secondes, le 11 oct. 2025 11 octobre 2025 Obj…" at bounding box center [337, 286] width 422 height 509
click at [407, 507] on icon "button" at bounding box center [408, 506] width 8 height 8
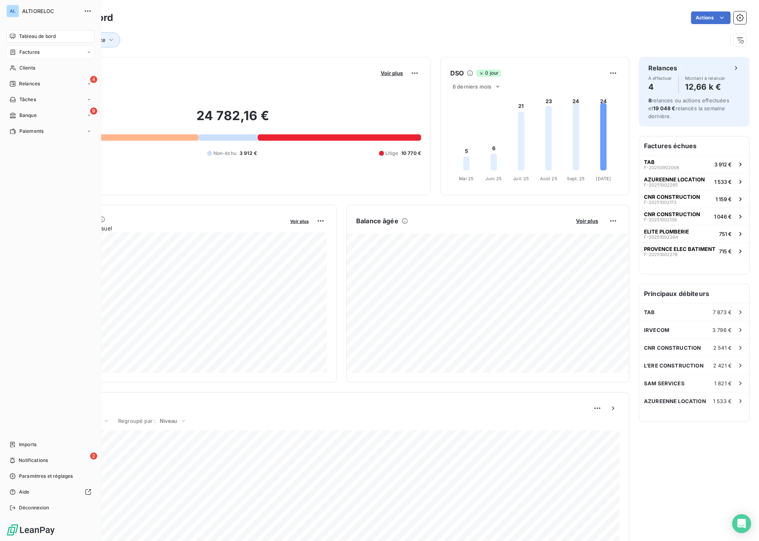
click at [29, 53] on span "Factures" at bounding box center [29, 52] width 20 height 7
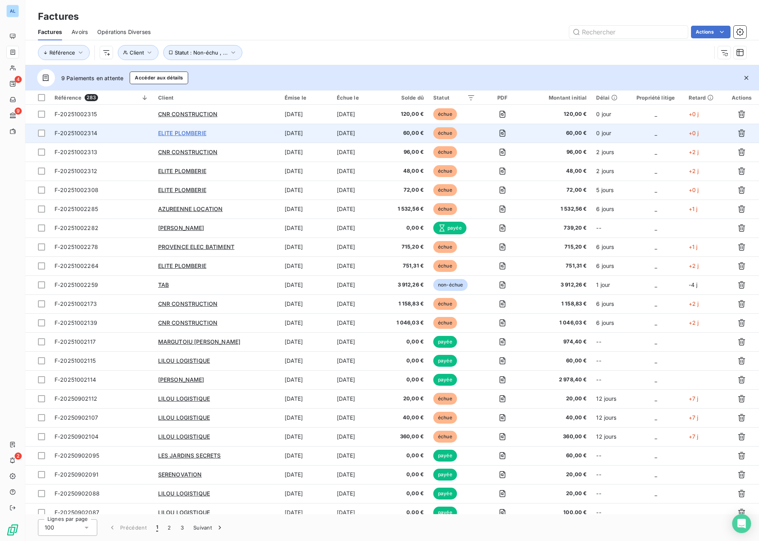
click at [196, 132] on span "ELITE PLOMBERIE" at bounding box center [182, 133] width 48 height 7
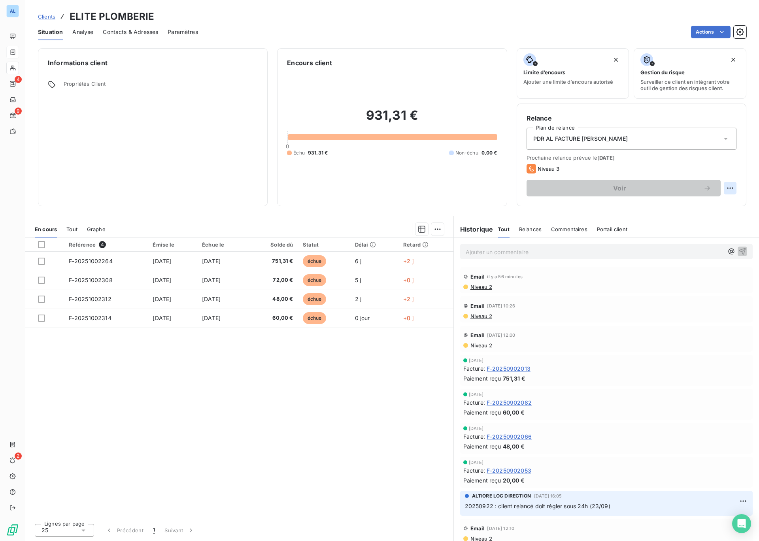
click at [730, 188] on html "AL 4 9 2 Clients ELITE PLOMBERIE Situation Analyse Contacts & Adresses Paramètr…" at bounding box center [379, 270] width 759 height 541
click at [691, 206] on div "Replanifier cette action" at bounding box center [697, 205] width 71 height 13
select select "9"
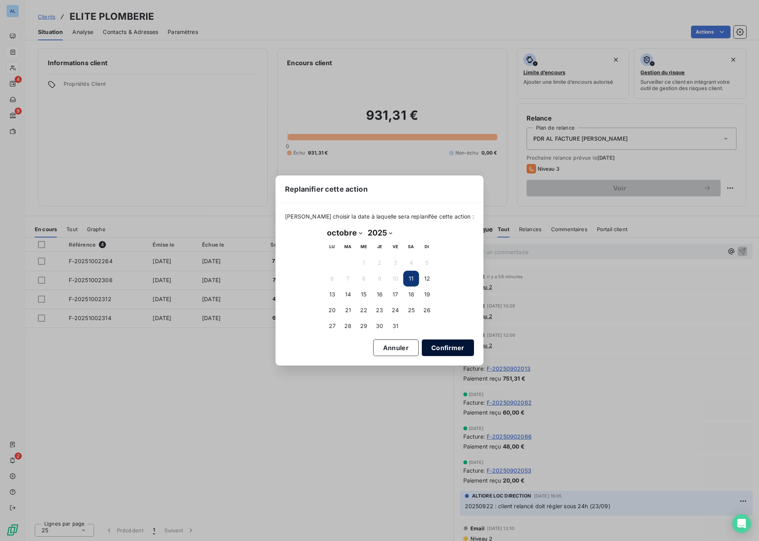
click at [433, 343] on button "Confirmer" at bounding box center [448, 347] width 52 height 17
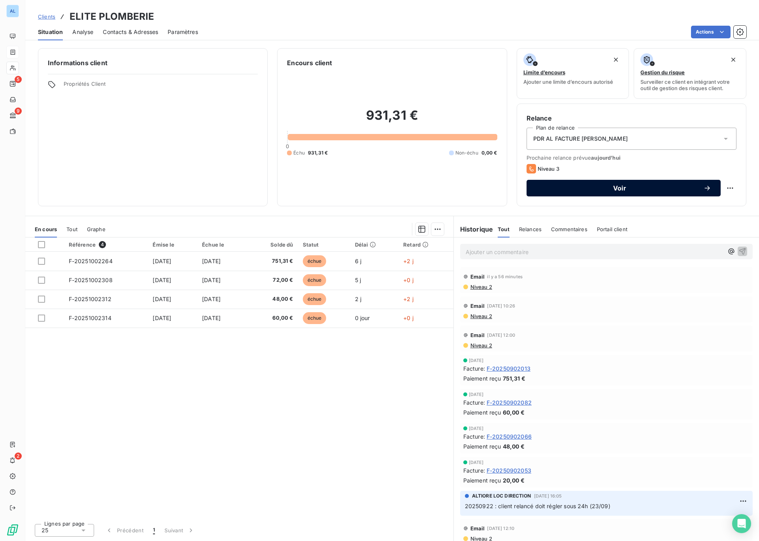
click at [586, 186] on span "Voir" at bounding box center [619, 188] width 167 height 6
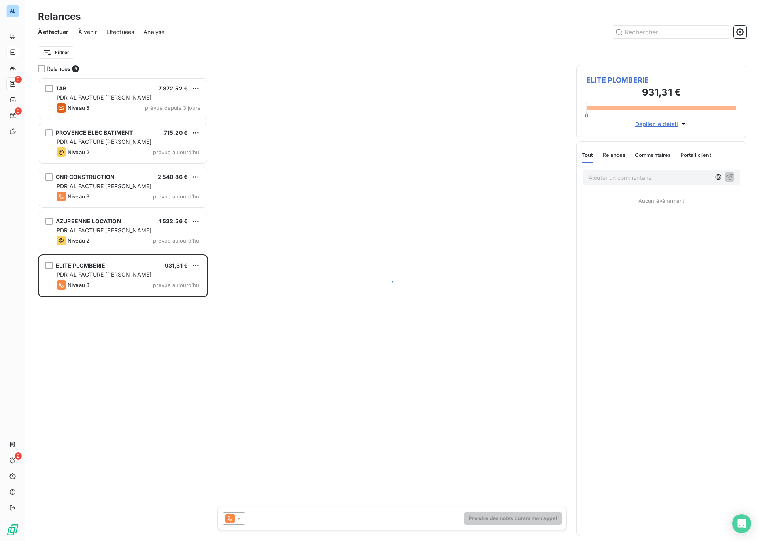
scroll to position [463, 170]
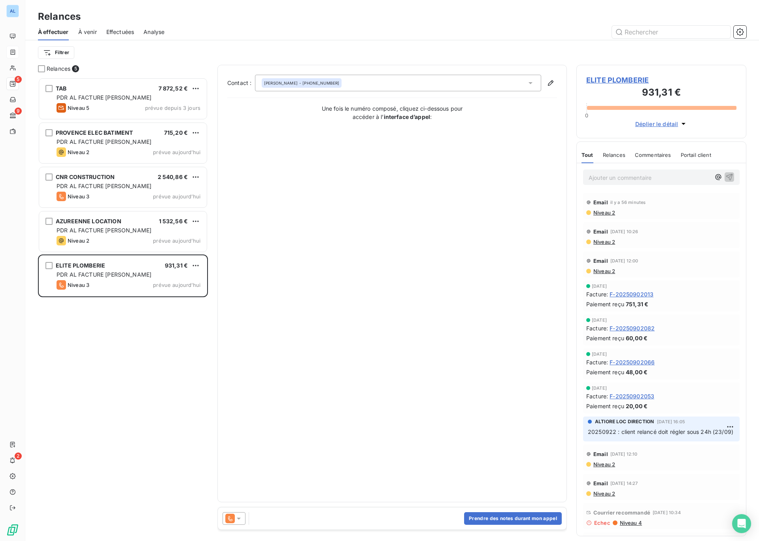
click at [239, 520] on icon at bounding box center [239, 518] width 8 height 8
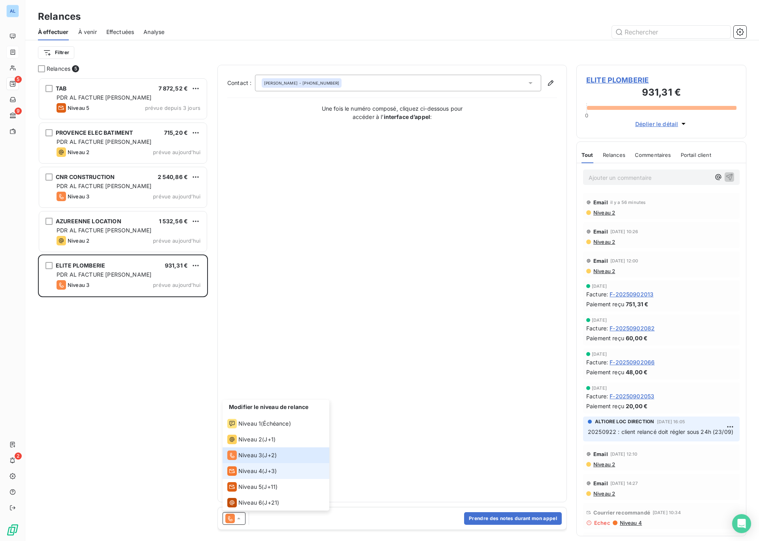
click at [262, 470] on div "Niveau 4 ( J+3 )" at bounding box center [251, 470] width 49 height 9
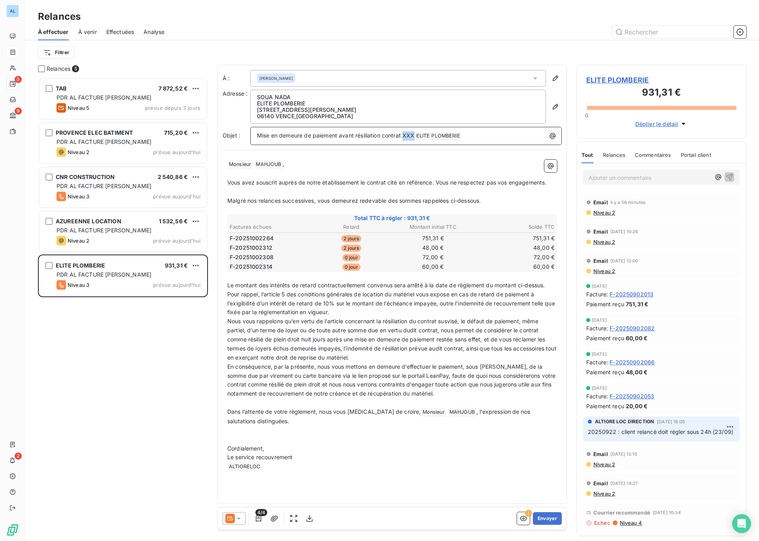
drag, startPoint x: 403, startPoint y: 136, endPoint x: 415, endPoint y: 136, distance: 11.9
click at [414, 136] on span "Mise en demeure de paiement avant résiliation contrat XXX" at bounding box center [336, 135] width 158 height 7
click at [441, 183] on span "Vous avez souscrit auprès de notre établissement le contrat cité en référence. …" at bounding box center [386, 182] width 319 height 7
click at [520, 520] on icon "button" at bounding box center [523, 518] width 8 height 8
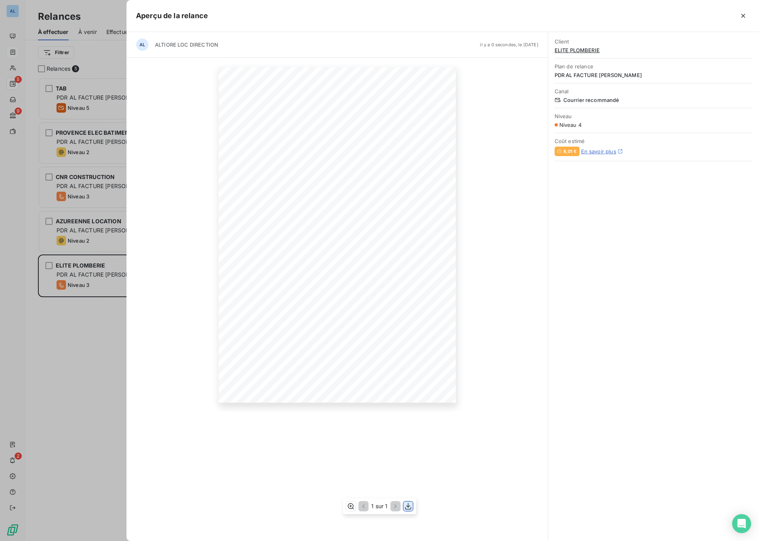
click at [407, 509] on icon "button" at bounding box center [408, 506] width 6 height 7
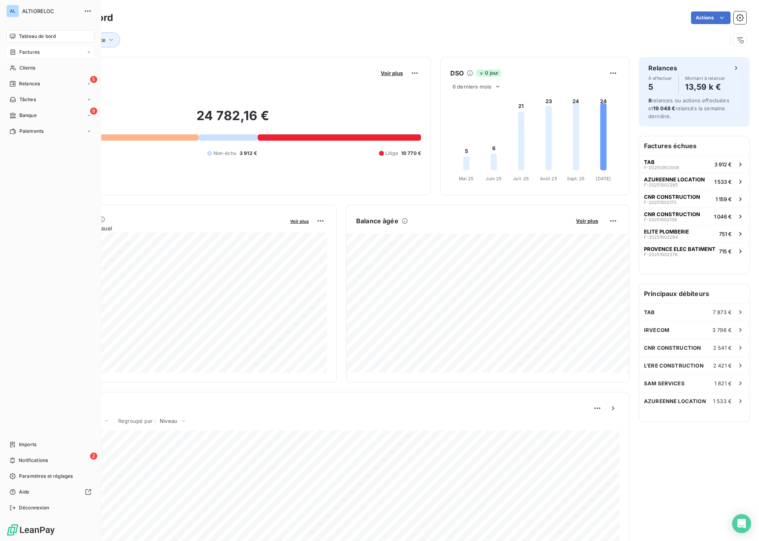
click at [30, 52] on span "Factures" at bounding box center [29, 52] width 20 height 7
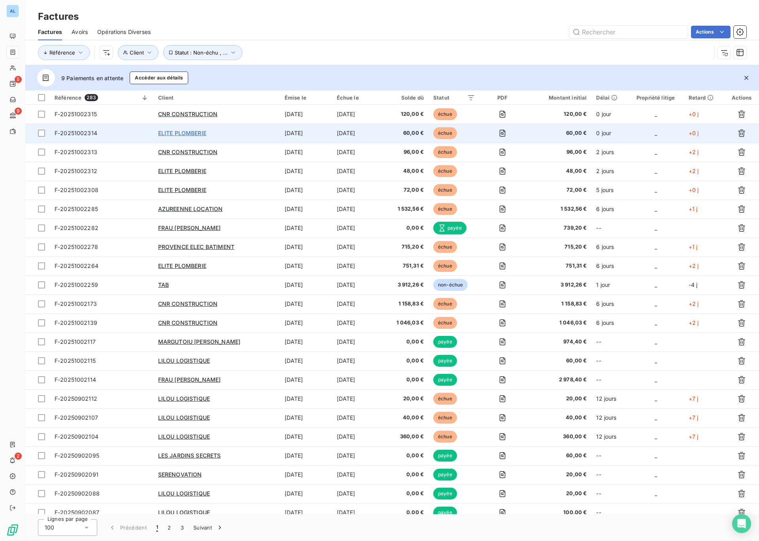
click at [194, 132] on span "ELITE PLOMBERIE" at bounding box center [182, 133] width 48 height 7
